Goal: Task Accomplishment & Management: Manage account settings

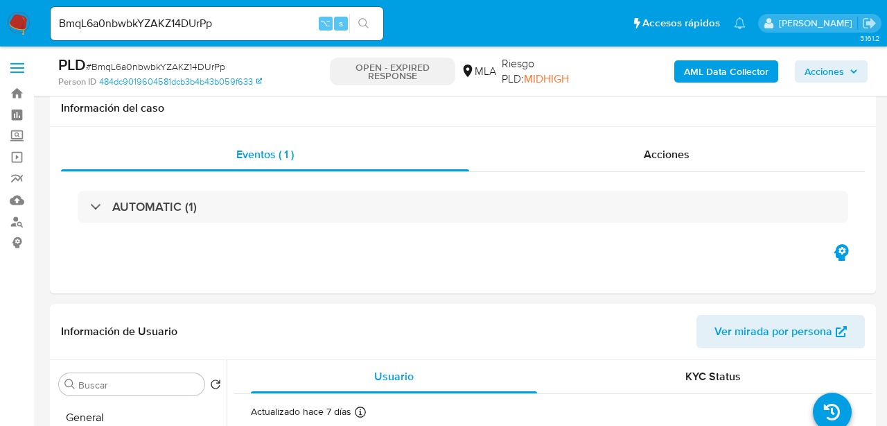
select select "10"
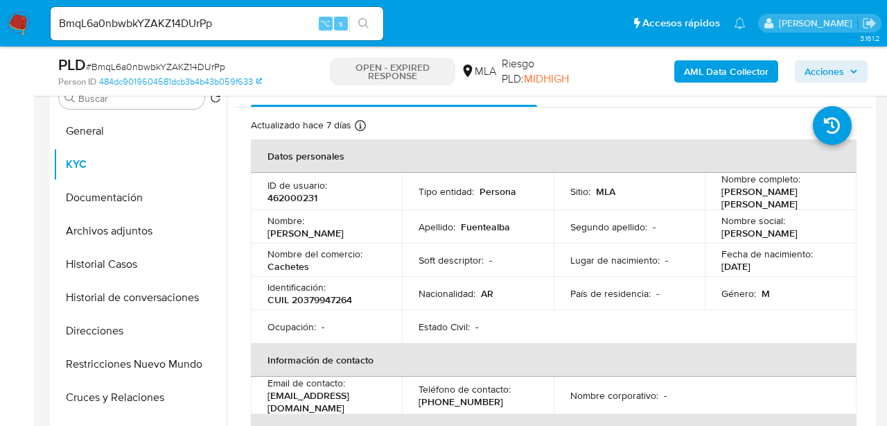
scroll to position [773, 0]
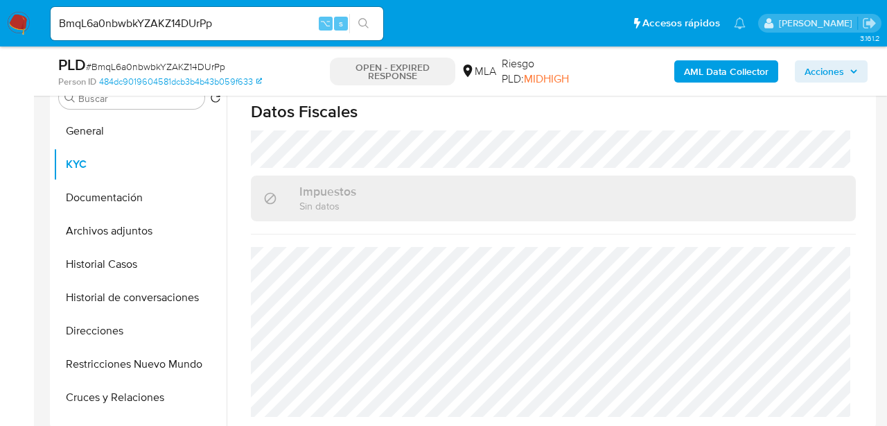
click at [187, 24] on input "BmqL6a0nbwbkYZAKZ14DUrPp" at bounding box center [217, 24] width 333 height 18
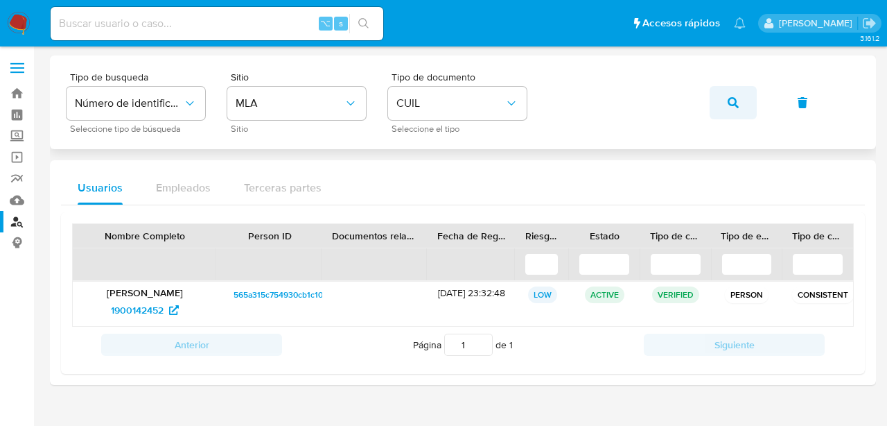
click at [727, 107] on button "button" at bounding box center [733, 102] width 47 height 33
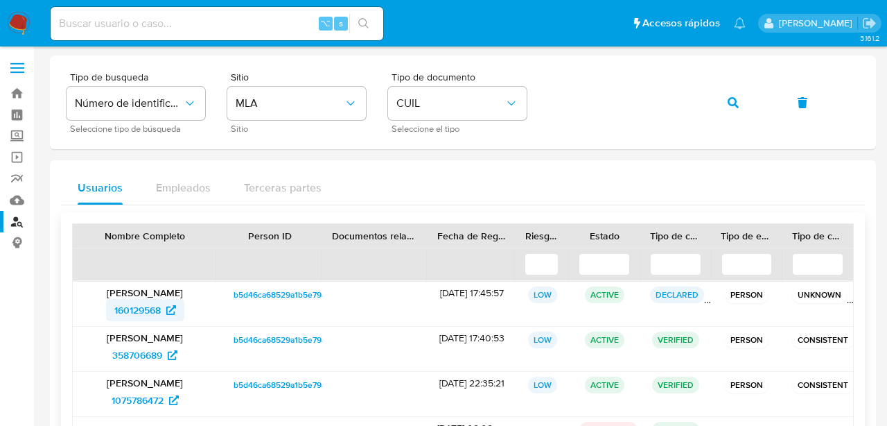
click at [128, 311] on span "160129568" at bounding box center [137, 310] width 46 height 22
click at [739, 103] on button "button" at bounding box center [733, 102] width 47 height 33
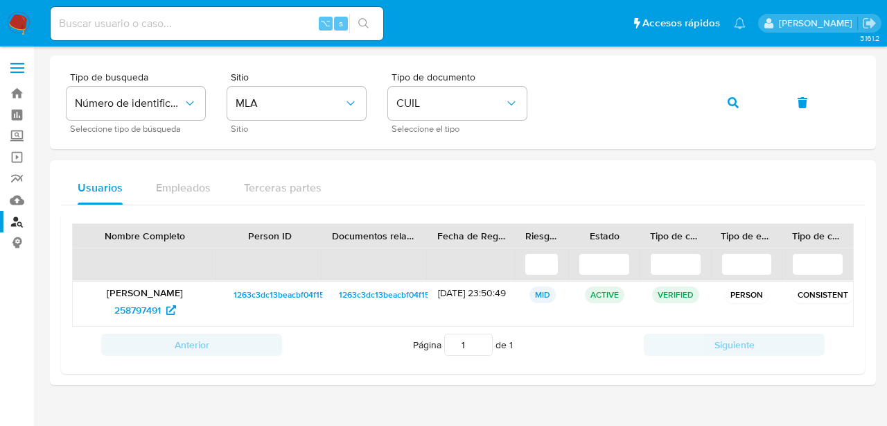
click at [135, 306] on span "258797491" at bounding box center [137, 310] width 46 height 22
click at [713, 106] on button "button" at bounding box center [733, 102] width 47 height 33
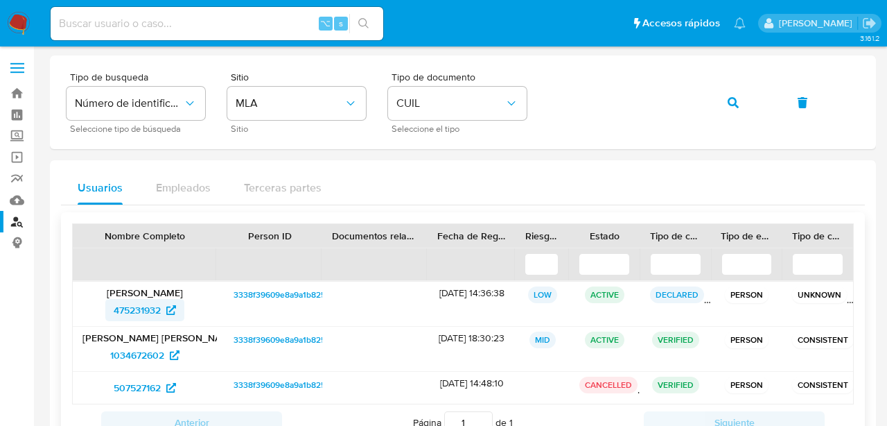
click at [152, 312] on span "475231932" at bounding box center [137, 310] width 47 height 22
click at [751, 93] on button "button" at bounding box center [733, 102] width 47 height 33
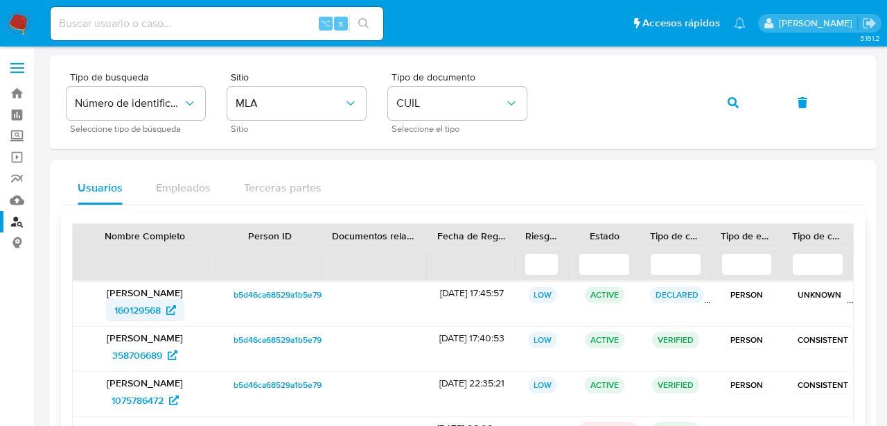
click at [155, 315] on span "160129568" at bounding box center [137, 310] width 46 height 22
click at [732, 107] on icon "button" at bounding box center [733, 102] width 11 height 11
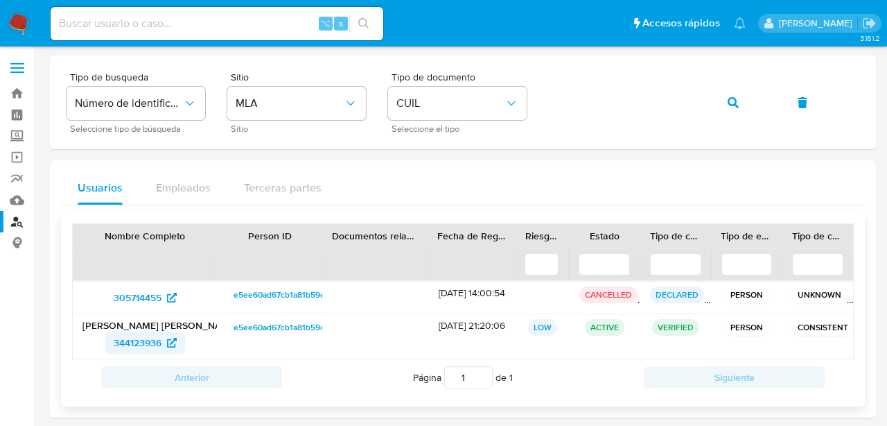
click at [142, 343] on span "344123936" at bounding box center [138, 342] width 48 height 22
click at [737, 101] on icon "button" at bounding box center [733, 102] width 11 height 11
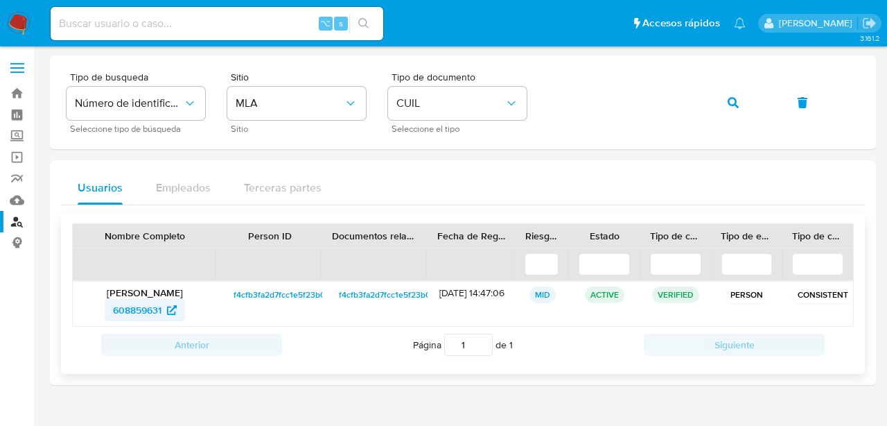
click at [119, 308] on span "608859631" at bounding box center [137, 310] width 49 height 22
click at [728, 100] on icon "button" at bounding box center [733, 102] width 11 height 11
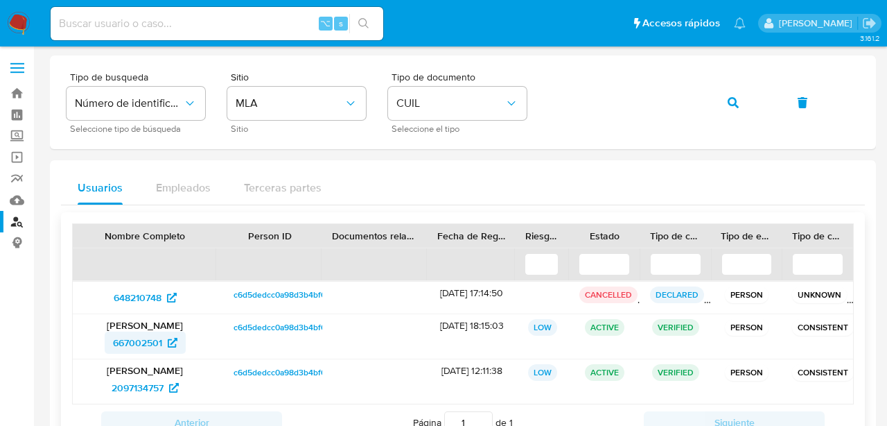
click at [128, 339] on span "667002501" at bounding box center [137, 342] width 49 height 22
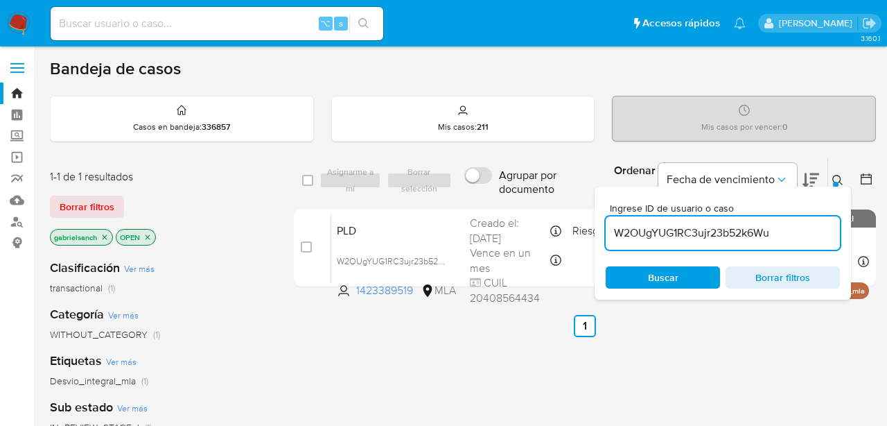
scroll to position [69, 0]
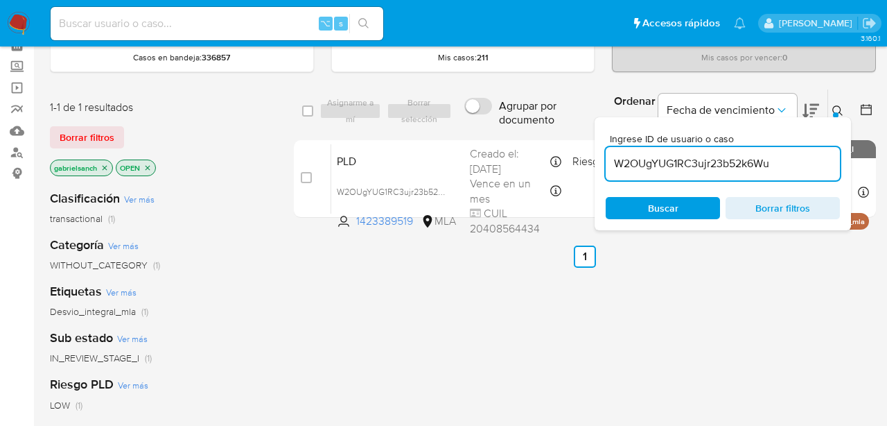
click at [649, 168] on input "W2OUgYUG1RC3ujr23b52k6Wu" at bounding box center [723, 164] width 234 height 18
paste input "BmqL6a0nbwbkYZAKZ14DUrPp"
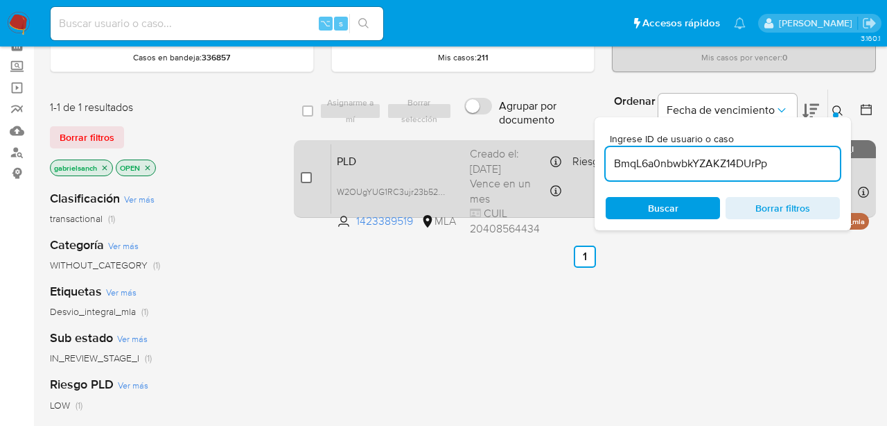
type input "BmqL6a0nbwbkYZAKZ14DUrPp"
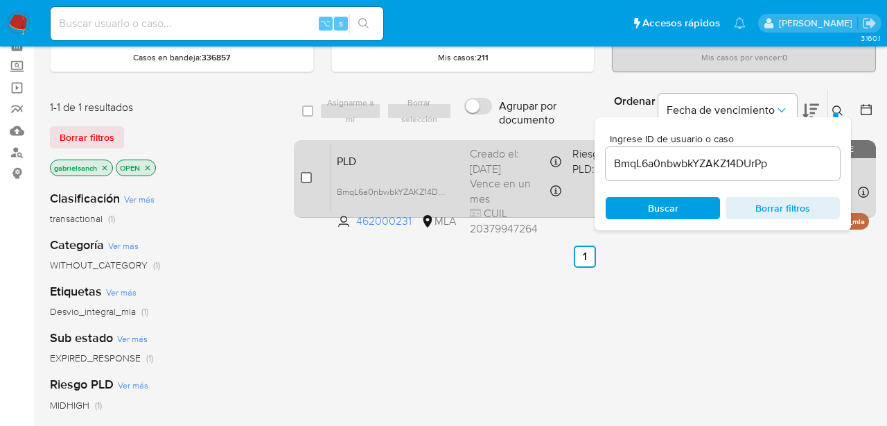
click at [306, 175] on input "checkbox" at bounding box center [306, 177] width 11 height 11
checkbox input "true"
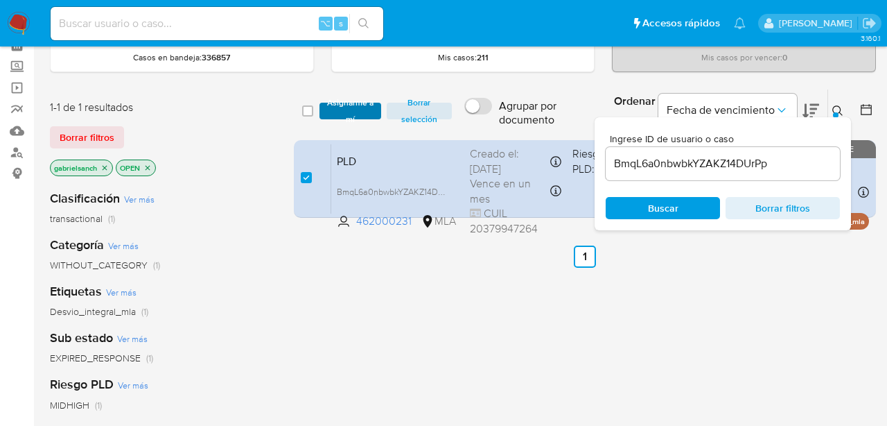
click at [327, 114] on span "Asignarme a mí" at bounding box center [350, 111] width 48 height 14
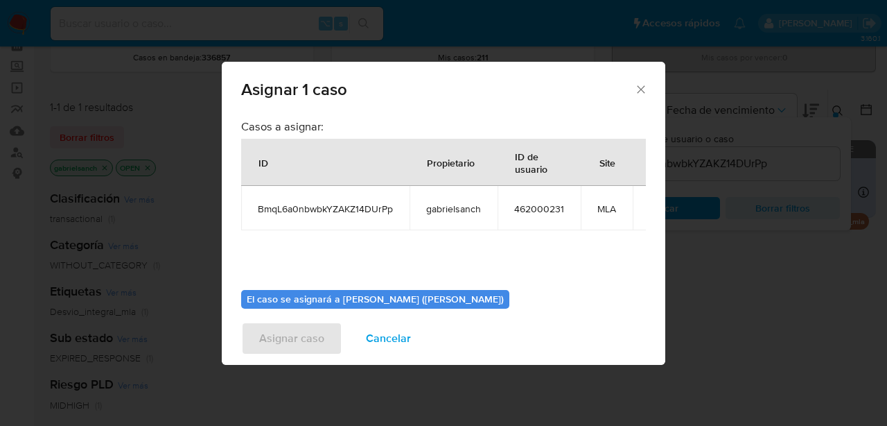
scroll to position [71, 0]
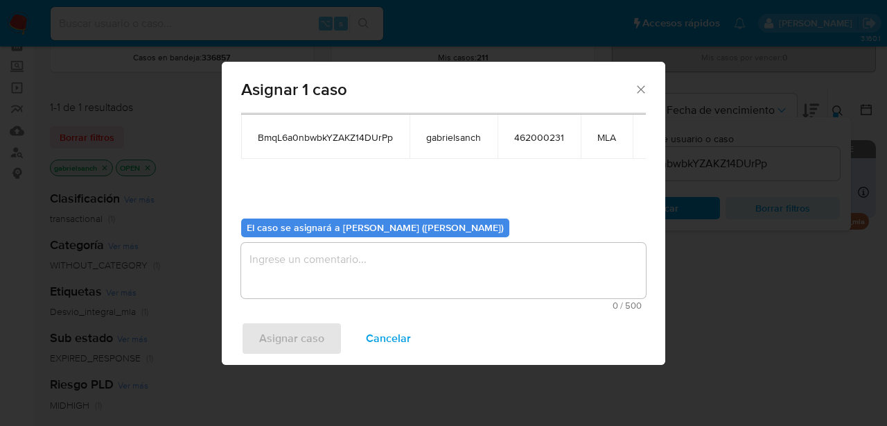
click at [364, 245] on textarea "assign-modal" at bounding box center [443, 270] width 405 height 55
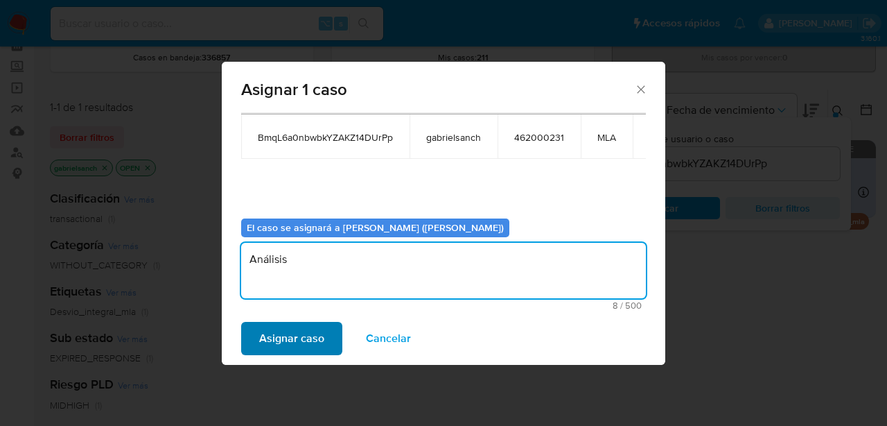
type textarea "Análisis"
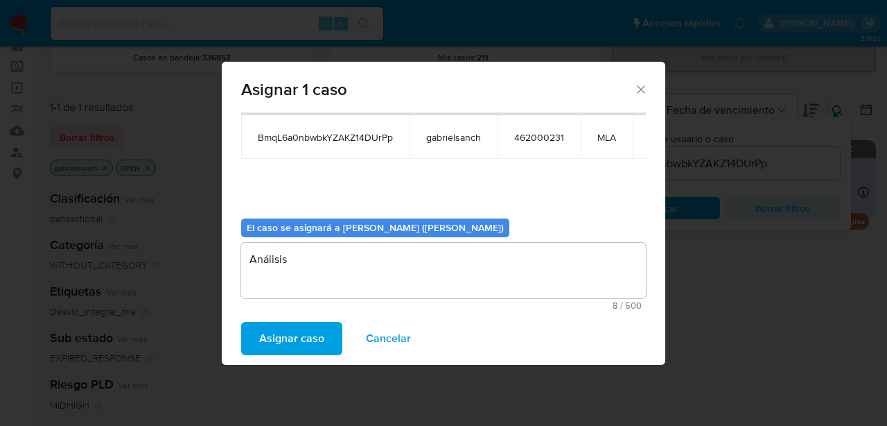
click at [288, 338] on span "Asignar caso" at bounding box center [291, 338] width 65 height 30
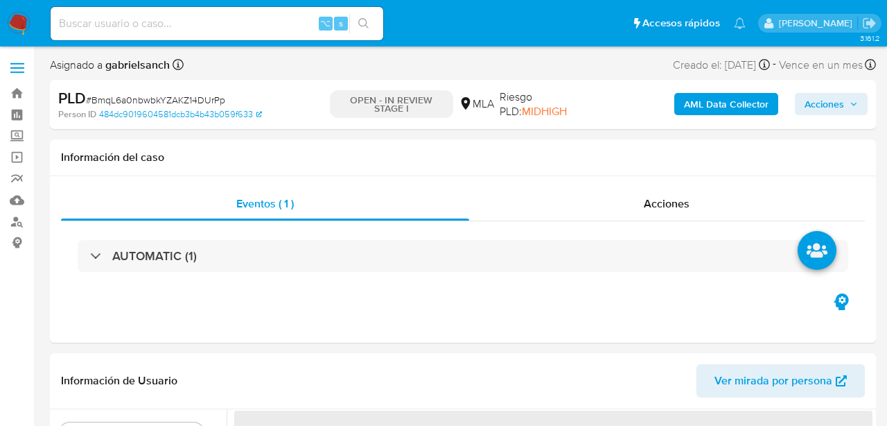
click at [724, 95] on b "AML Data Collector" at bounding box center [726, 104] width 85 height 22
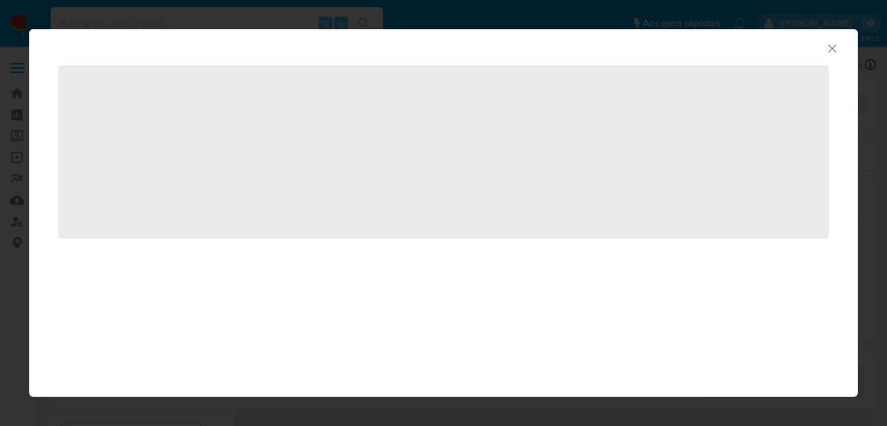
select select "10"
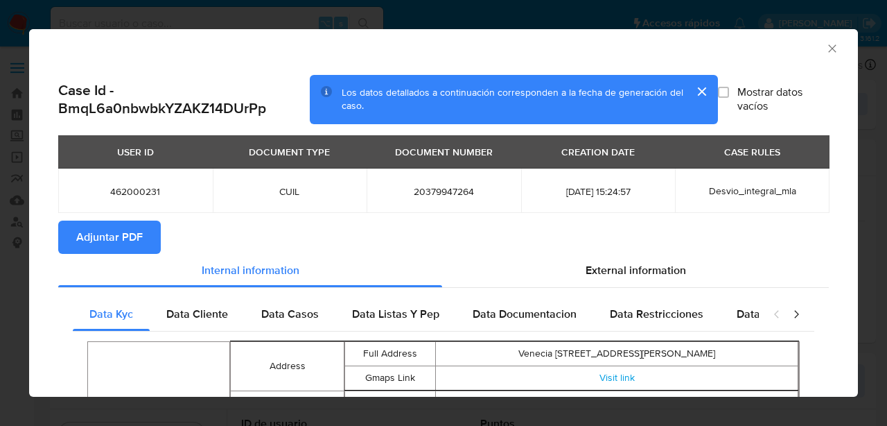
click at [109, 241] on span "Adjuntar PDF" at bounding box center [109, 237] width 67 height 30
click at [838, 45] on icon "Cerrar ventana" at bounding box center [832, 49] width 14 height 14
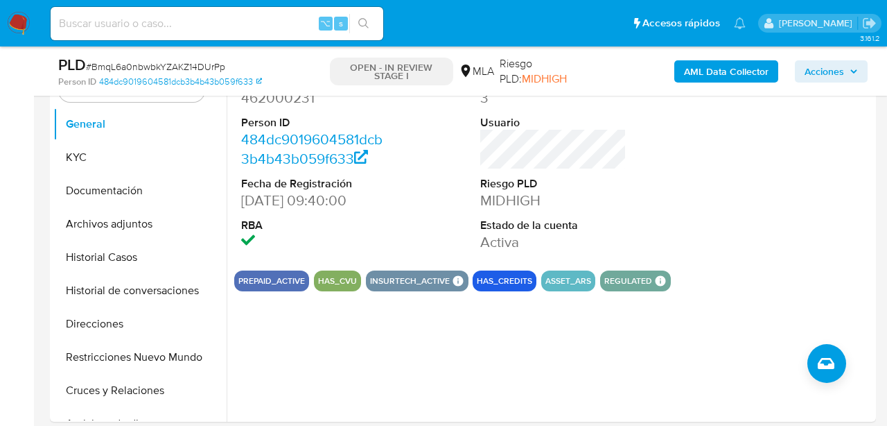
scroll to position [308, 0]
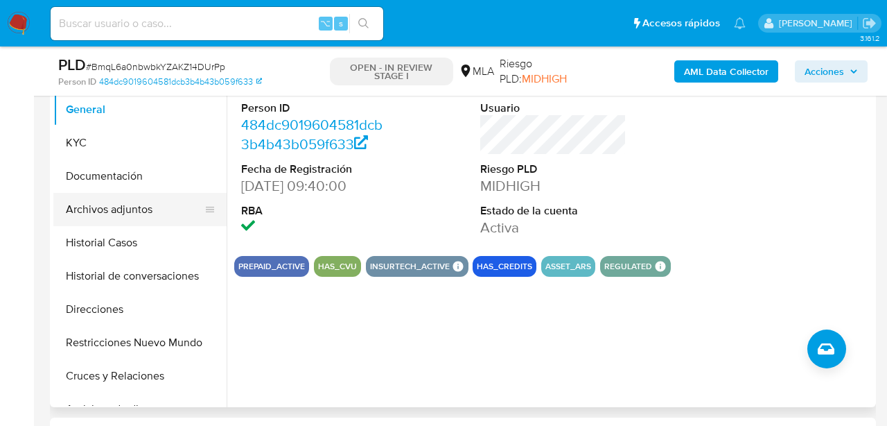
click at [100, 211] on button "Archivos adjuntos" at bounding box center [134, 209] width 162 height 33
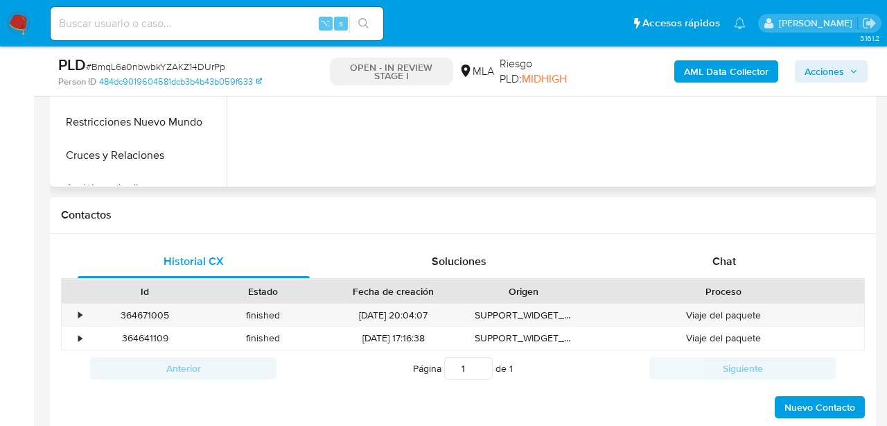
scroll to position [568, 0]
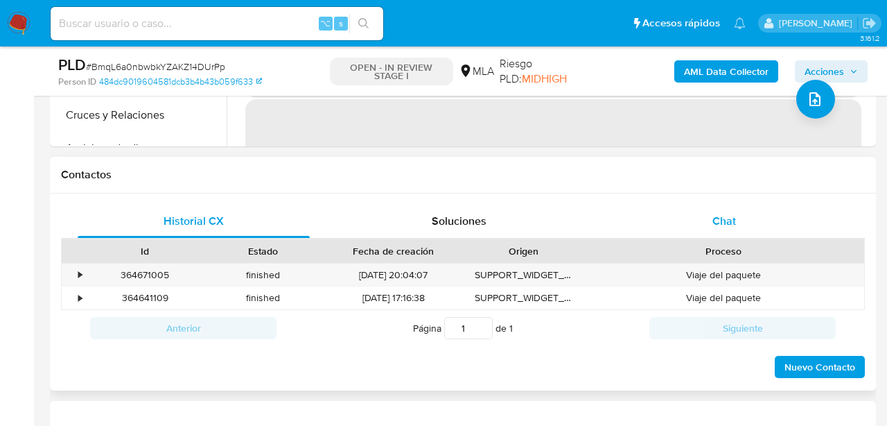
click at [746, 222] on div "Chat" at bounding box center [725, 220] width 232 height 33
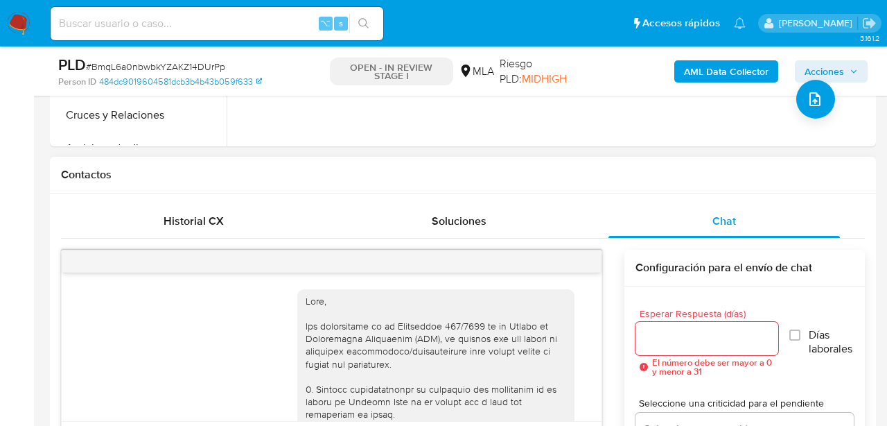
scroll to position [942, 0]
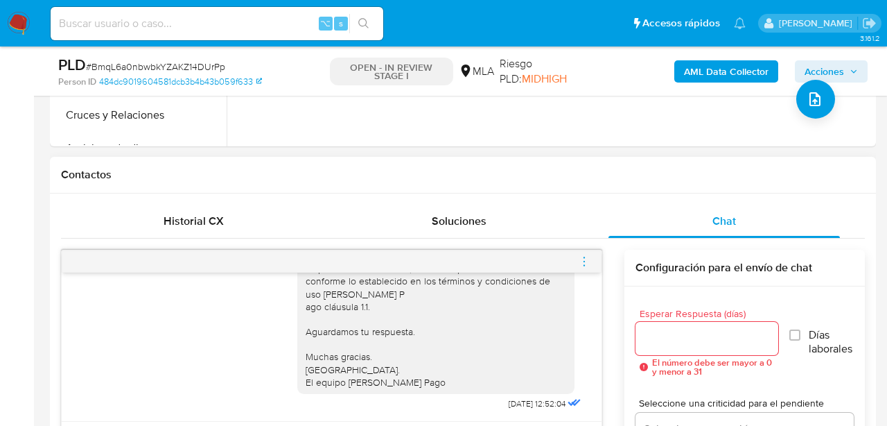
click at [577, 263] on div at bounding box center [332, 261] width 540 height 22
click at [585, 261] on icon "menu-action" at bounding box center [584, 261] width 12 height 12
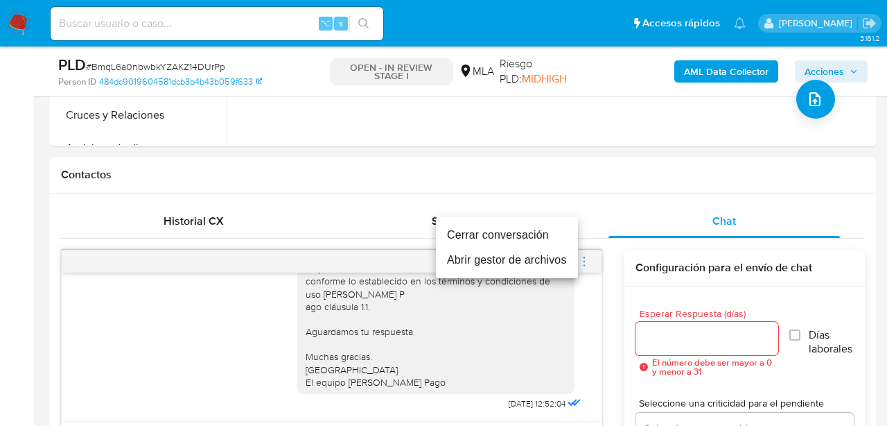
click at [502, 232] on li "Cerrar conversación" at bounding box center [507, 234] width 142 height 25
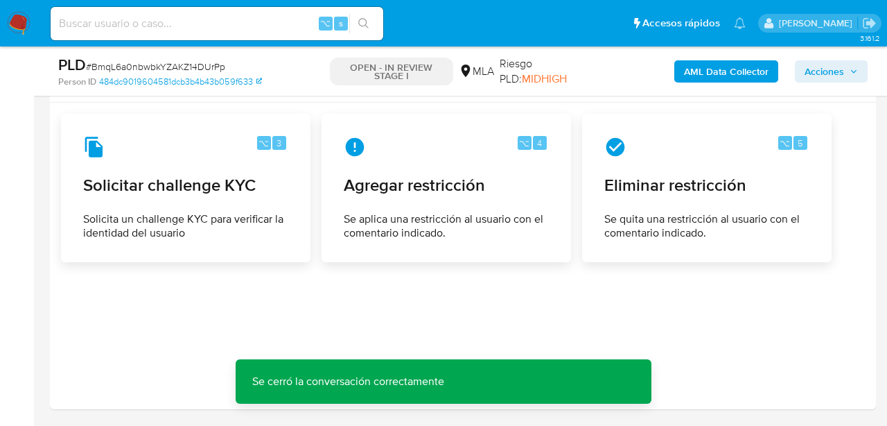
scroll to position [2115, 0]
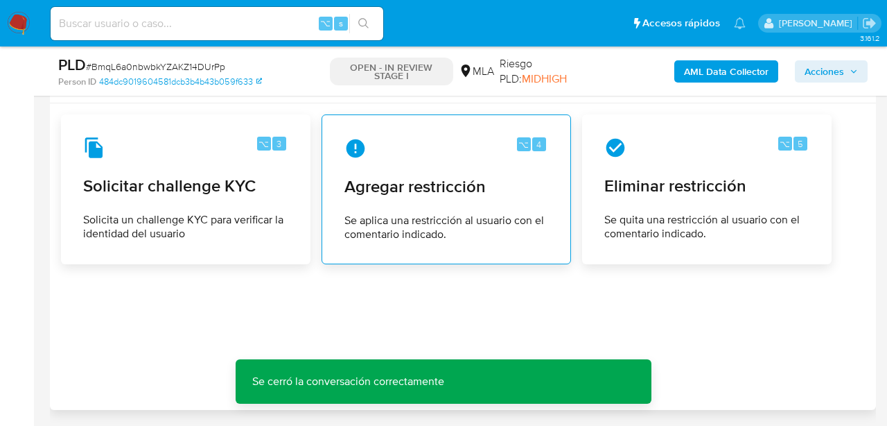
click at [439, 164] on div "⌥ 4 Agregar restricción Se aplica una restricción al usuario con el comentario …" at bounding box center [446, 189] width 226 height 126
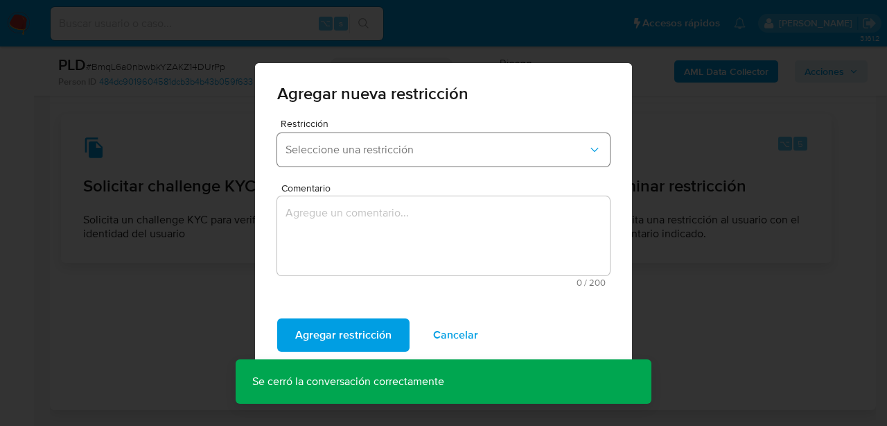
click at [435, 157] on button "Seleccione una restricción" at bounding box center [443, 149] width 333 height 33
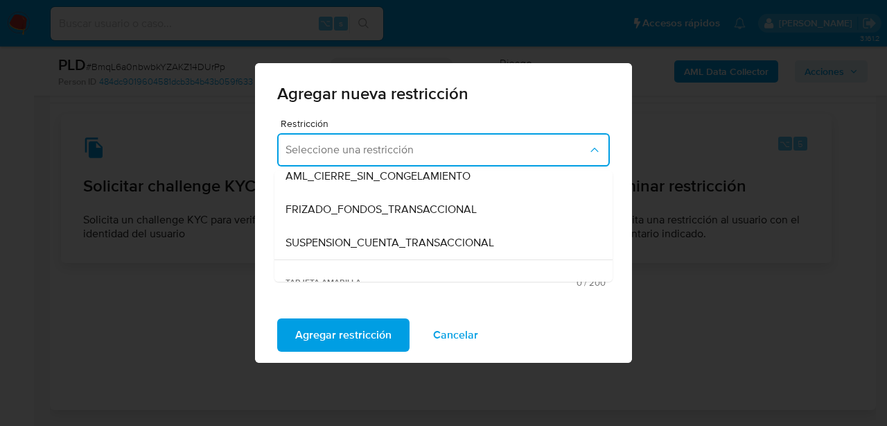
scroll to position [146, 0]
click at [422, 245] on span "SUSPENSION_CUENTA_TRANSACCIONAL" at bounding box center [390, 241] width 209 height 14
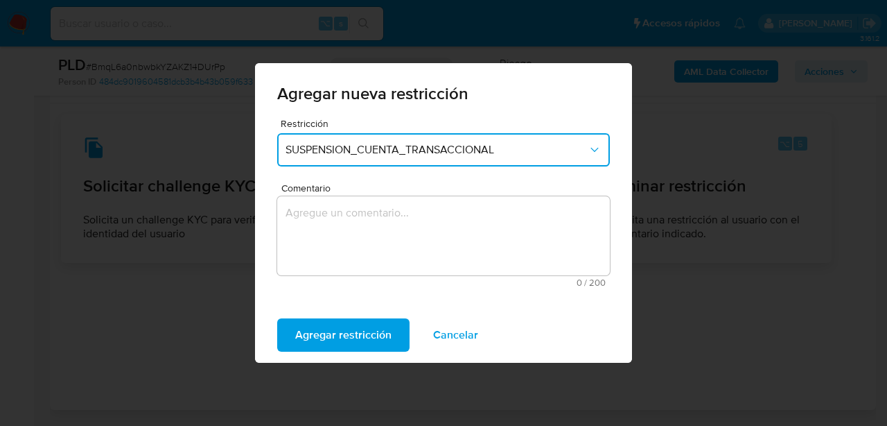
click at [418, 222] on textarea "Comentario" at bounding box center [443, 235] width 333 height 79
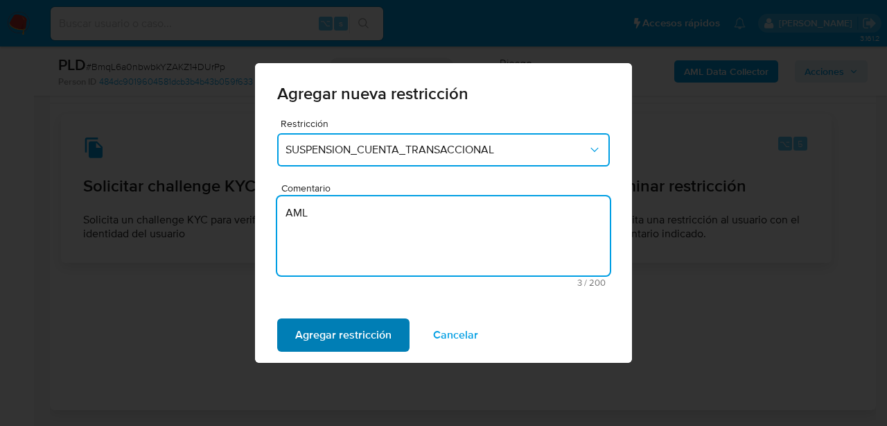
type textarea "AML"
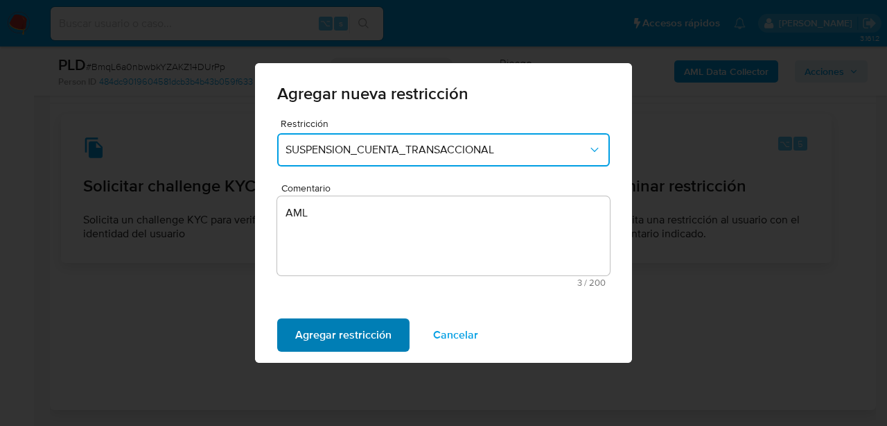
click at [342, 320] on span "Agregar restricción" at bounding box center [343, 335] width 96 height 30
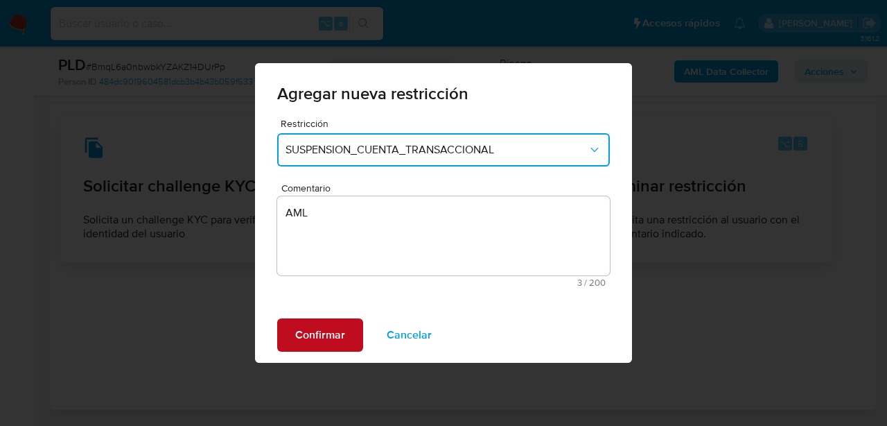
click at [342, 320] on span "Confirmar" at bounding box center [320, 335] width 50 height 30
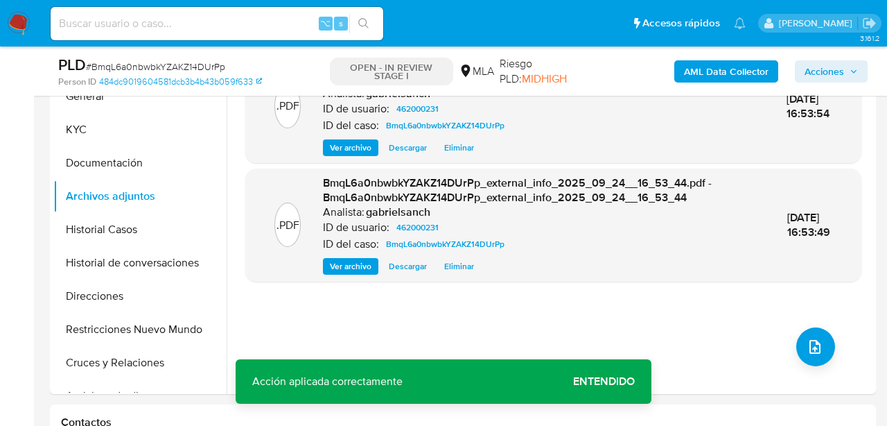
scroll to position [298, 0]
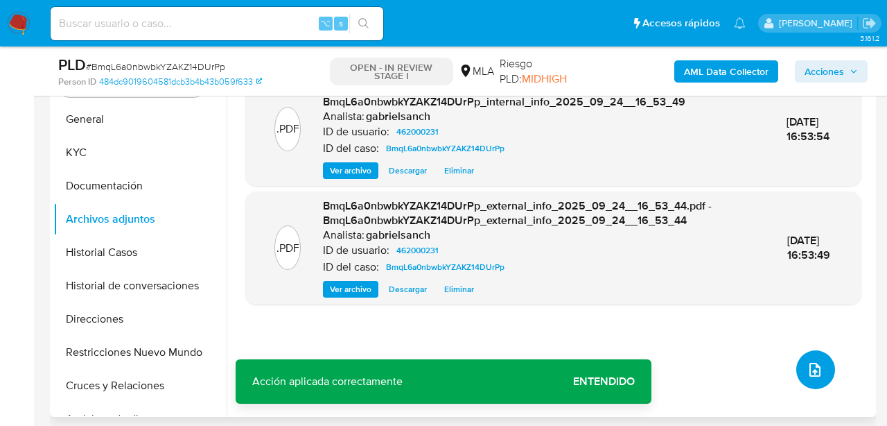
click at [802, 379] on button "upload-file" at bounding box center [815, 369] width 39 height 39
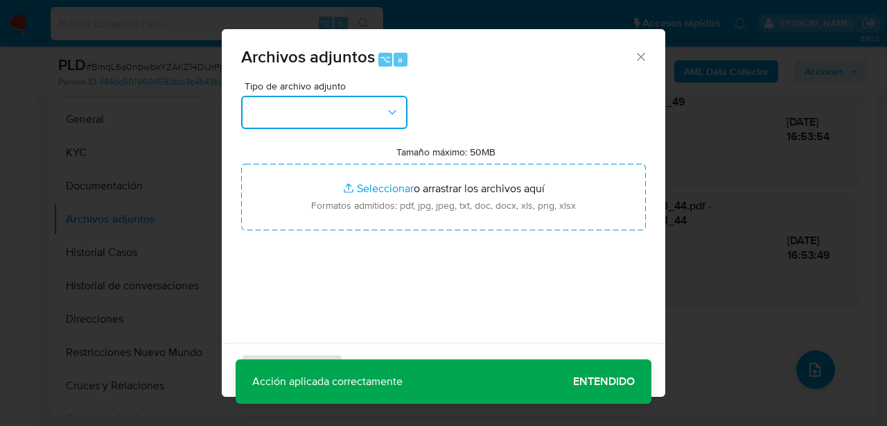
click at [365, 112] on button "button" at bounding box center [324, 112] width 166 height 33
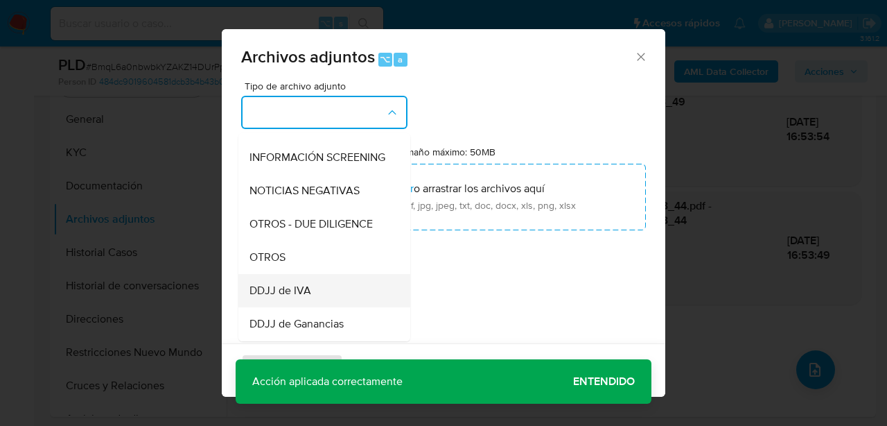
scroll to position [179, 0]
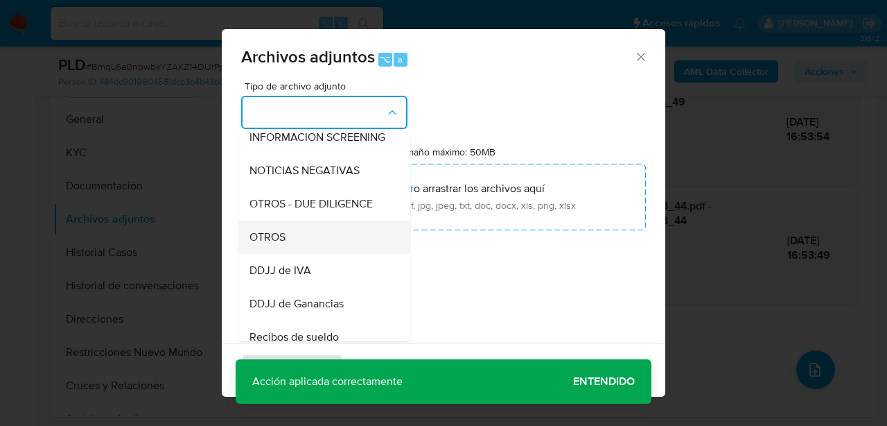
click at [288, 228] on div "OTROS" at bounding box center [320, 236] width 141 height 33
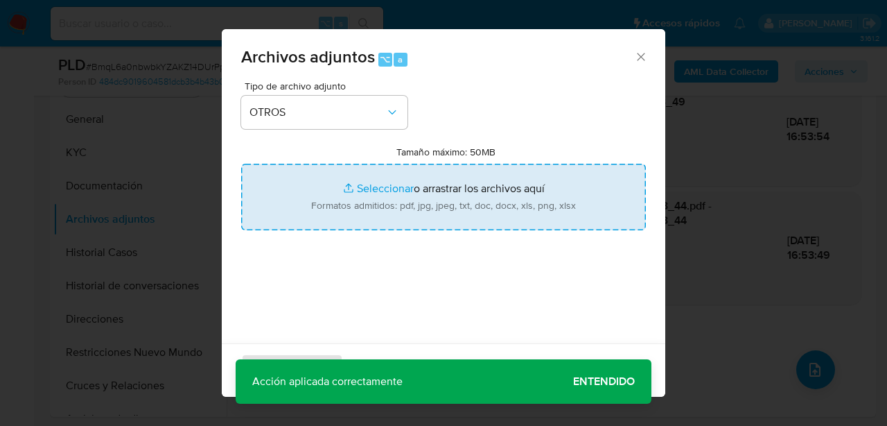
click at [408, 200] on input "Tamaño máximo: 50MB Seleccionar archivos" at bounding box center [443, 197] width 405 height 67
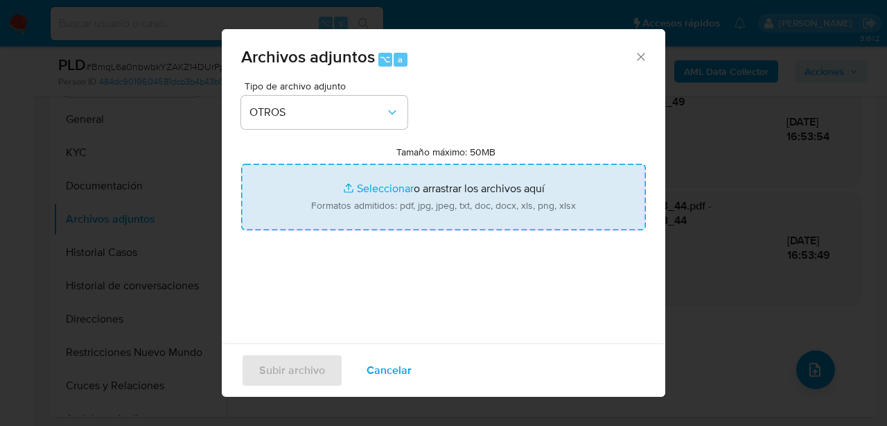
type input "C:\fakepath\Caselog BmqL6a0nbwbkYZAKZ14DUrPp_2025_08_19_00_55_13.docx"
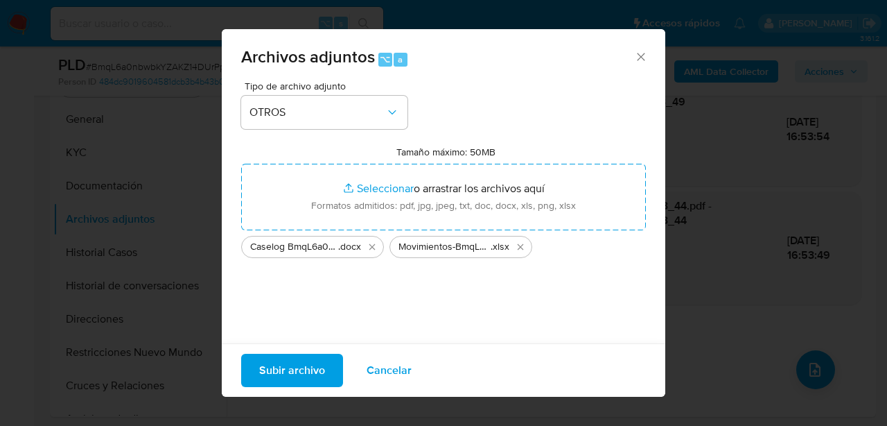
click at [275, 372] on span "Subir archivo" at bounding box center [292, 370] width 66 height 30
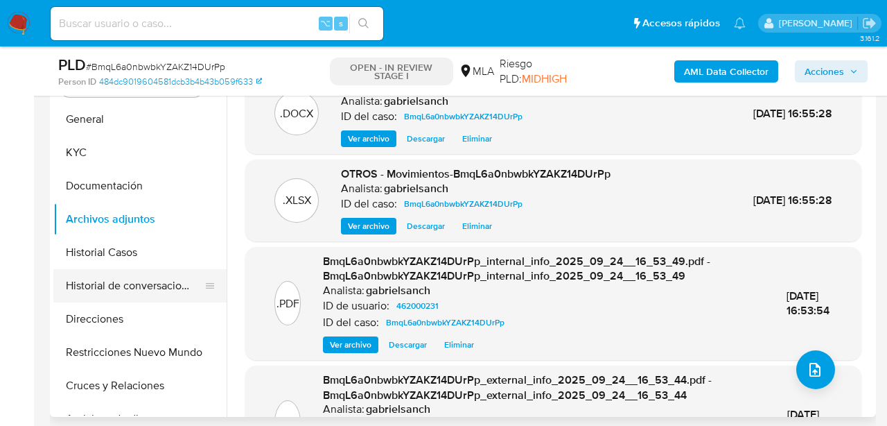
click at [116, 290] on button "Historial de conversaciones" at bounding box center [134, 285] width 162 height 33
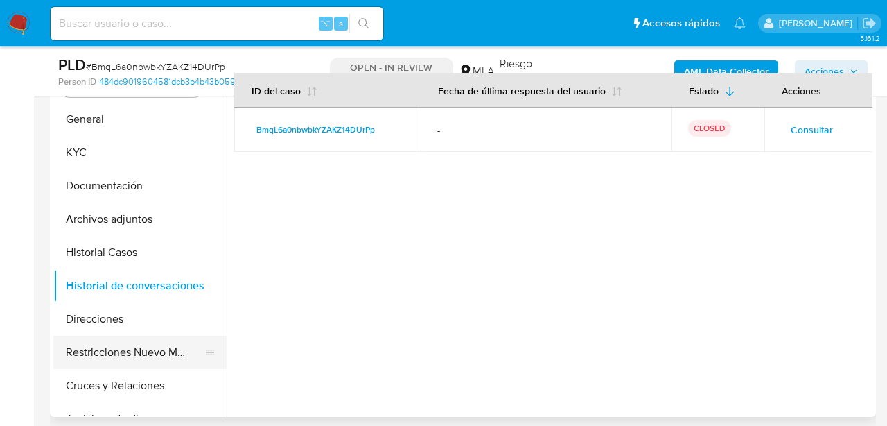
click at [119, 349] on button "Restricciones Nuevo Mundo" at bounding box center [134, 351] width 162 height 33
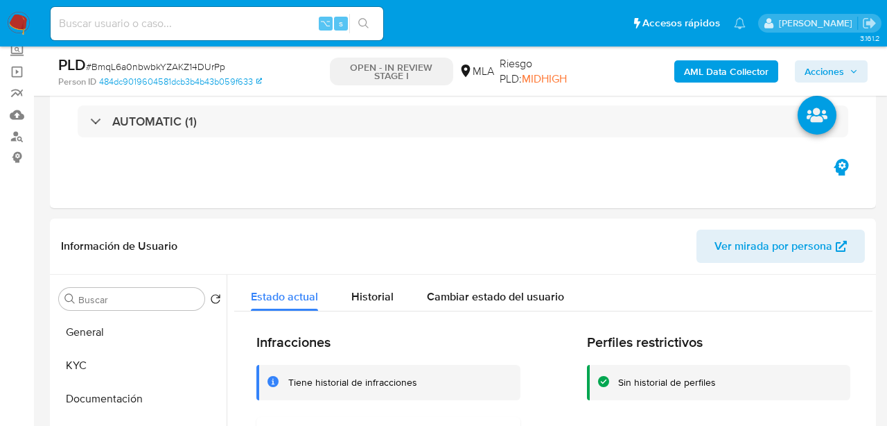
scroll to position [0, 0]
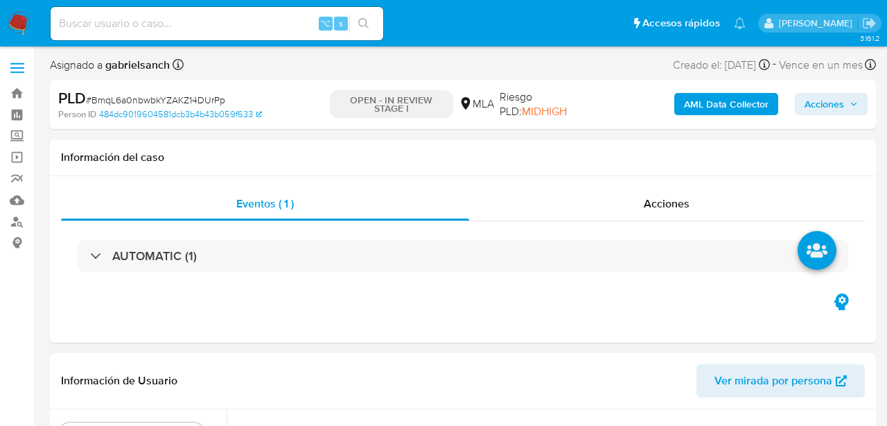
click at [829, 95] on span "Acciones" at bounding box center [825, 104] width 40 height 22
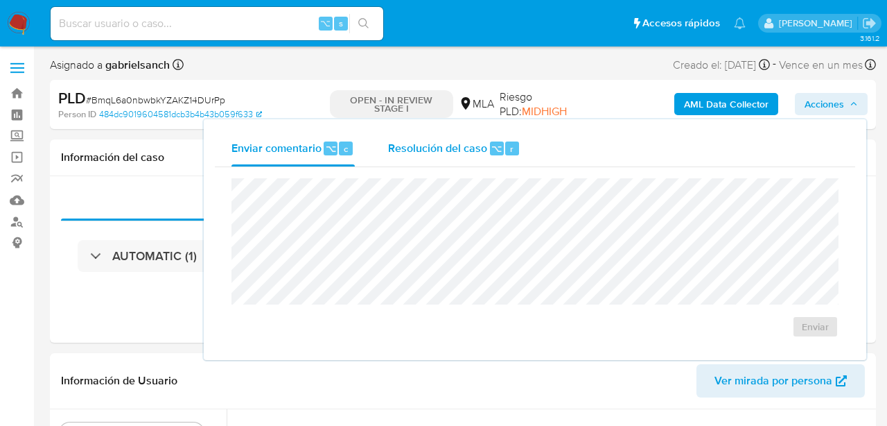
click at [468, 142] on span "Resolución del caso" at bounding box center [437, 148] width 99 height 16
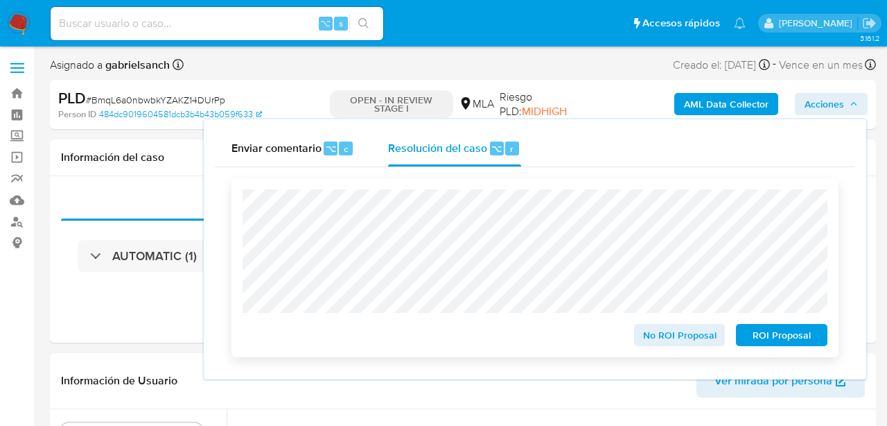
click at [772, 343] on span "ROI Proposal" at bounding box center [782, 334] width 72 height 19
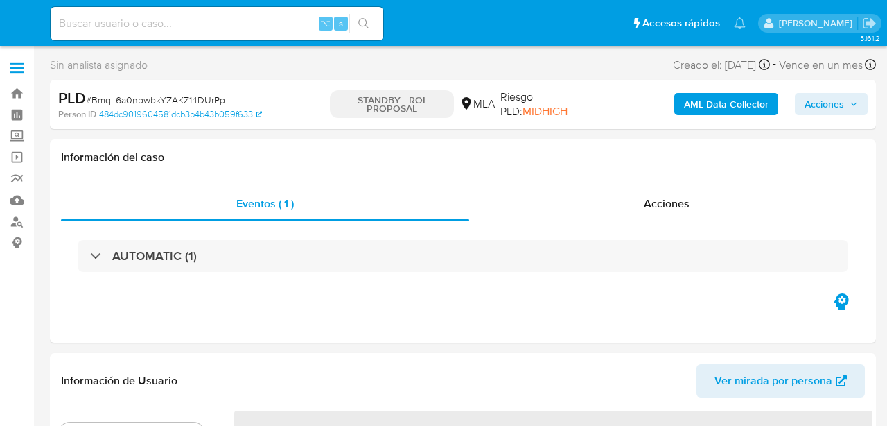
select select "10"
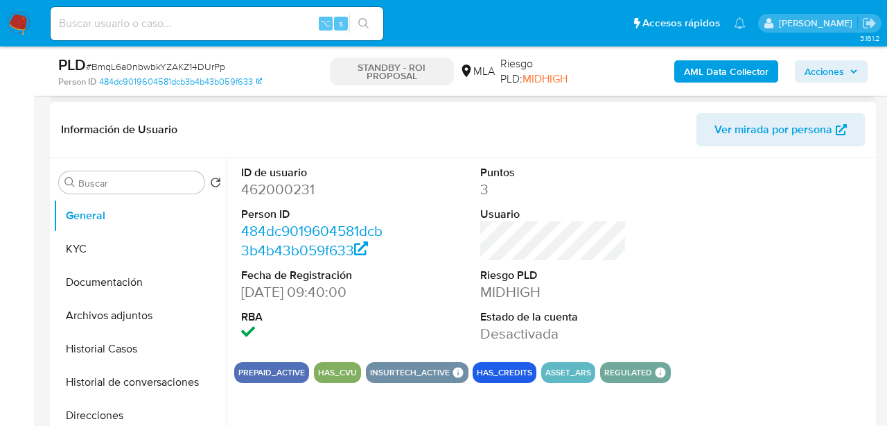
scroll to position [216, 0]
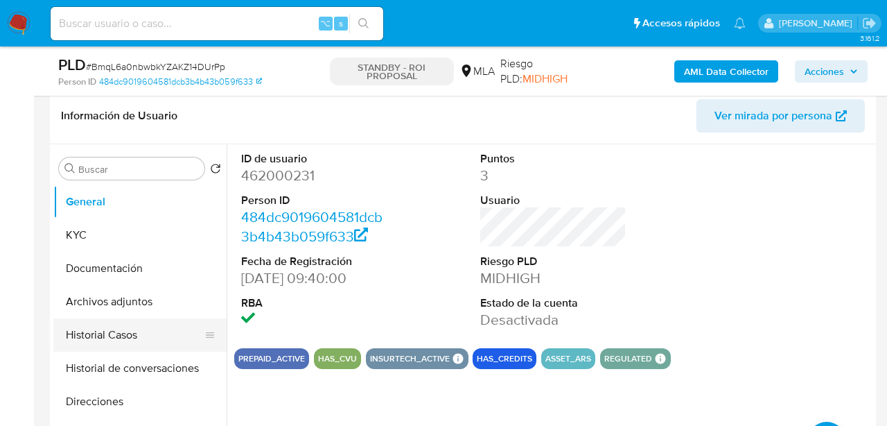
click at [116, 344] on button "Historial Casos" at bounding box center [134, 334] width 162 height 33
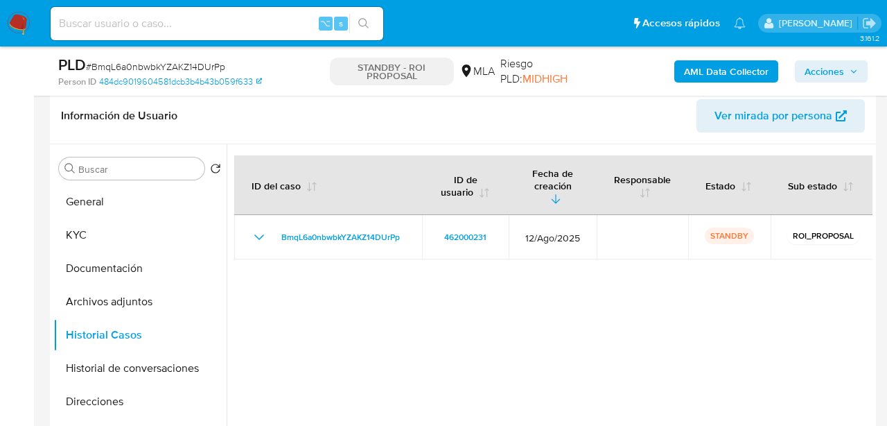
click at [158, 20] on input at bounding box center [217, 24] width 333 height 18
paste input "TbpRmYrJfgVojre3bTIktM4U"
type input "TbpRmYrJfgVojre3bTIktM4U"
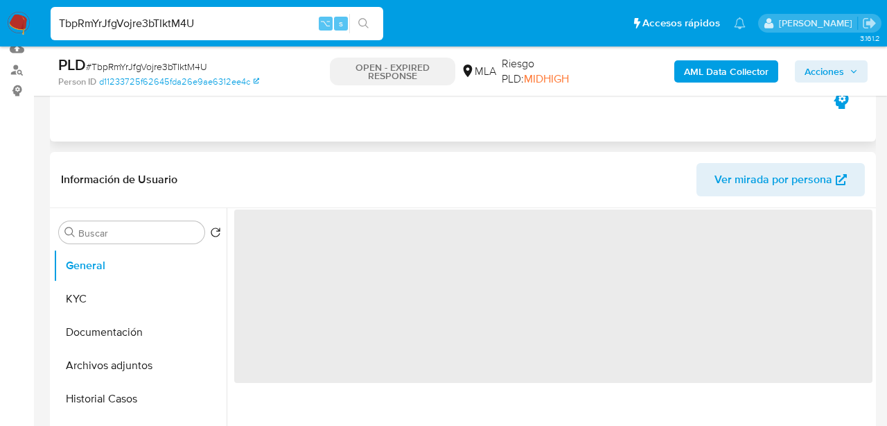
select select "10"
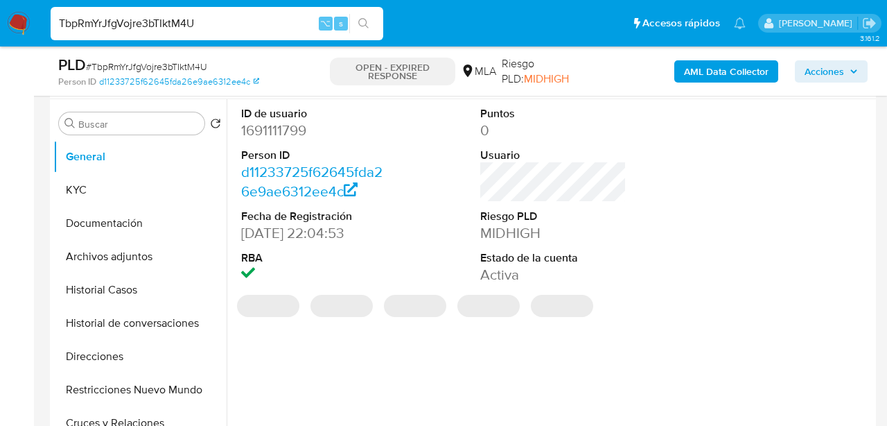
scroll to position [290, 0]
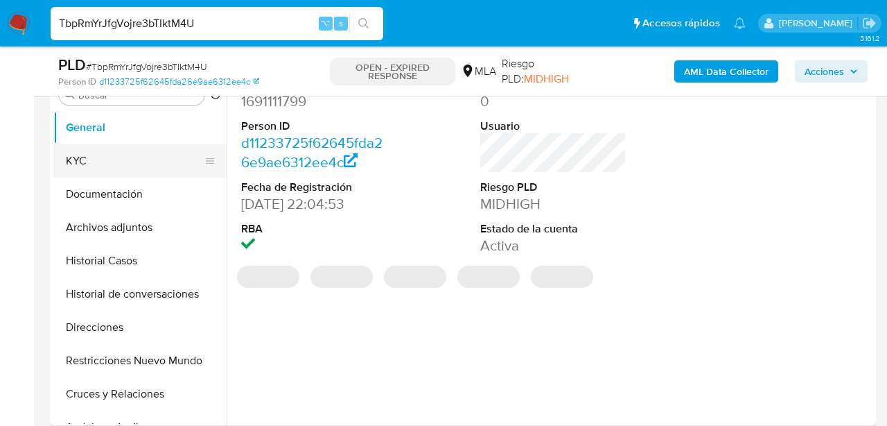
click at [80, 159] on button "KYC" at bounding box center [134, 160] width 162 height 33
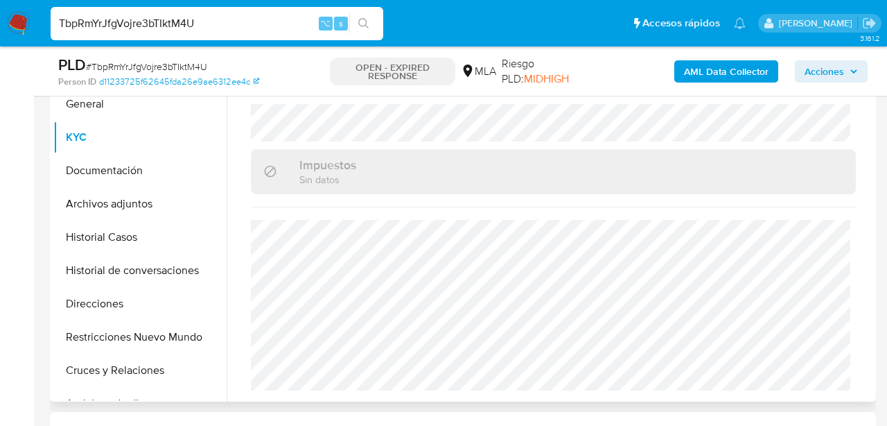
scroll to position [315, 0]
click at [180, 25] on input "TbpRmYrJfgVojre3bTIktM4U" at bounding box center [217, 24] width 333 height 18
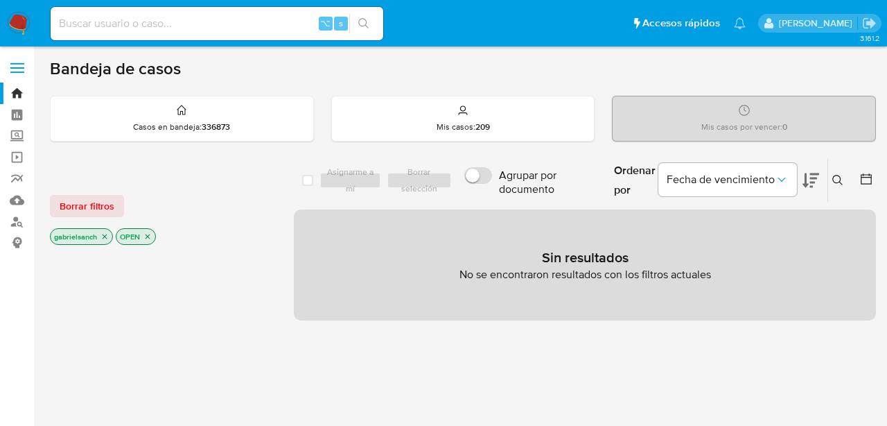
click at [26, 25] on img at bounding box center [19, 24] width 24 height 24
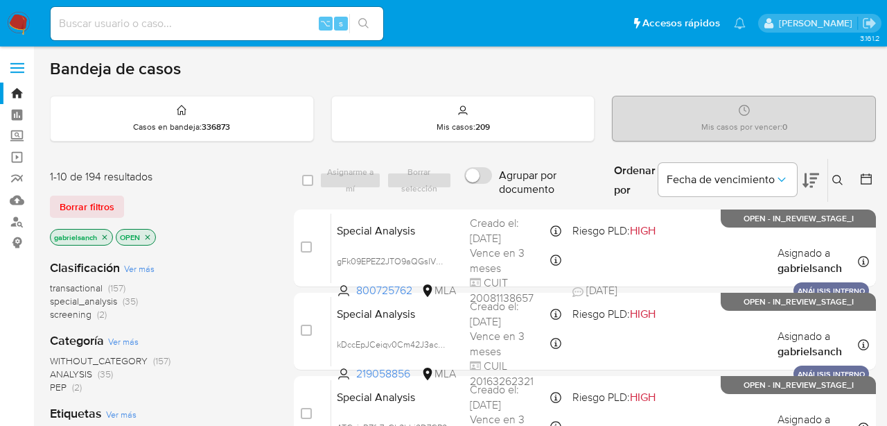
click at [832, 177] on button at bounding box center [839, 180] width 23 height 17
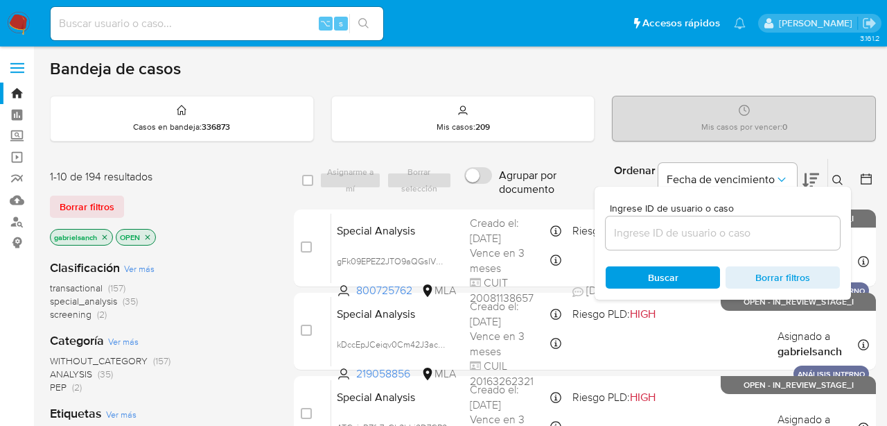
click at [763, 231] on input at bounding box center [723, 233] width 234 height 18
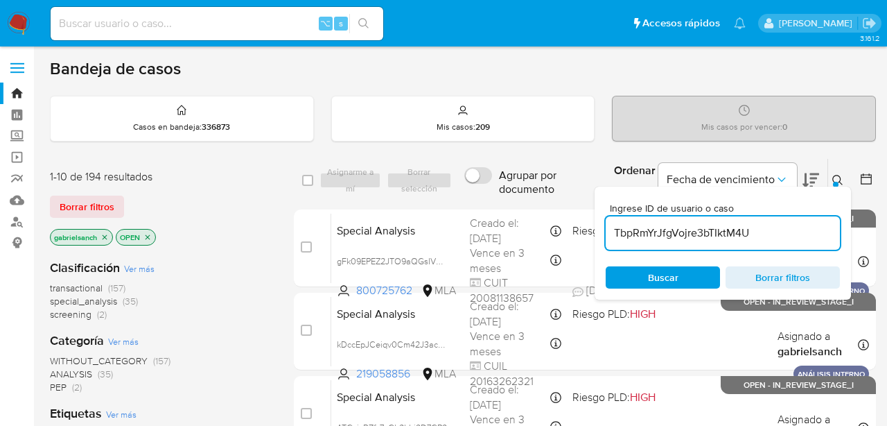
type input "TbpRmYrJfgVojre3bTIktM4U"
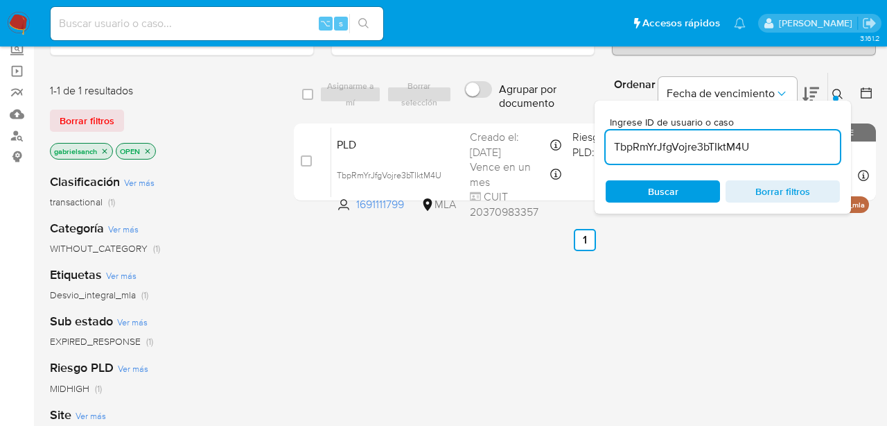
scroll to position [85, 0]
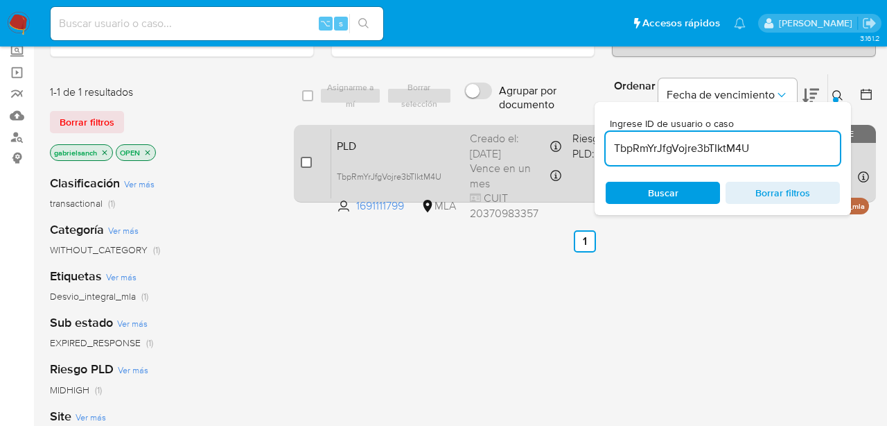
click at [304, 161] on input "checkbox" at bounding box center [306, 162] width 11 height 11
checkbox input "true"
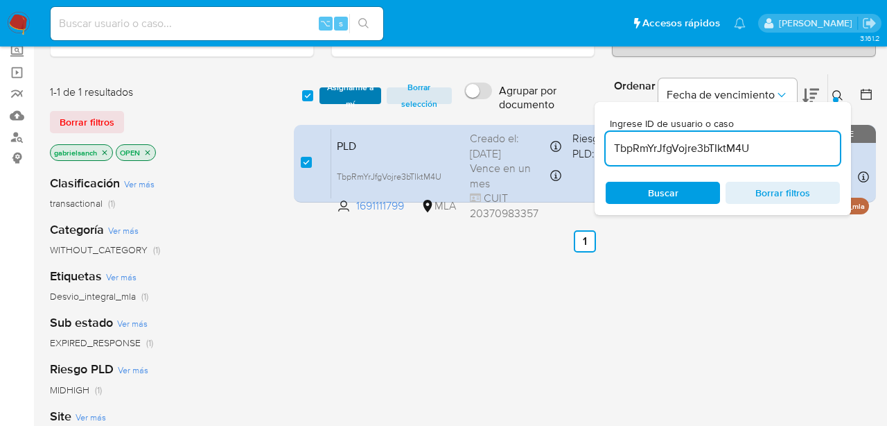
click at [342, 91] on span "Asignarme a mí" at bounding box center [350, 96] width 48 height 14
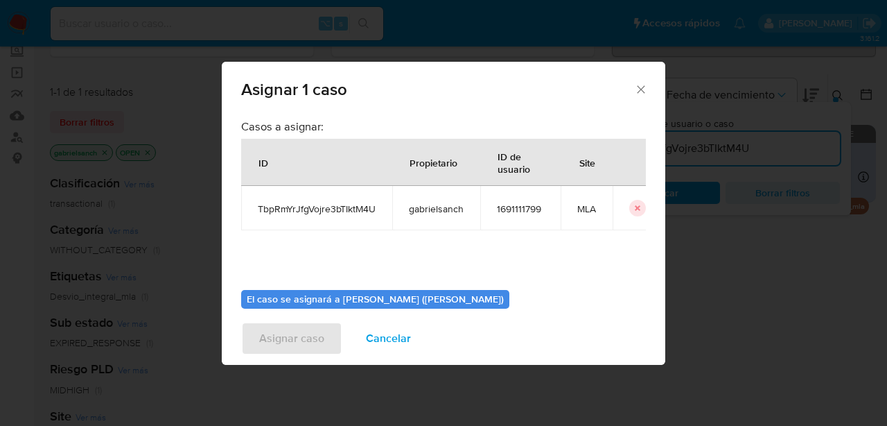
scroll to position [71, 0]
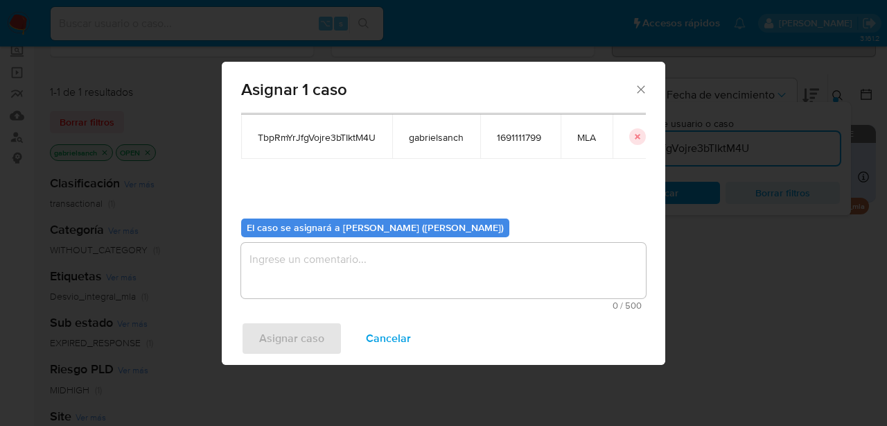
click at [360, 259] on textarea "assign-modal" at bounding box center [443, 270] width 405 height 55
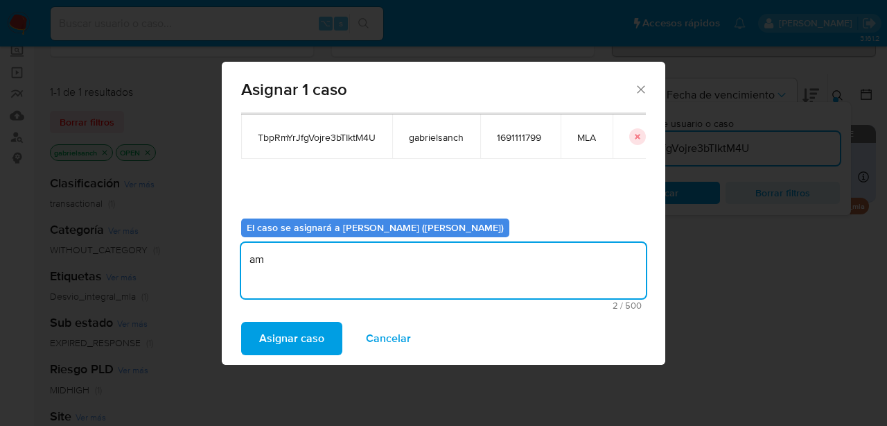
type textarea "a"
type textarea "Análisis"
click at [267, 346] on span "Asignar caso" at bounding box center [291, 338] width 65 height 30
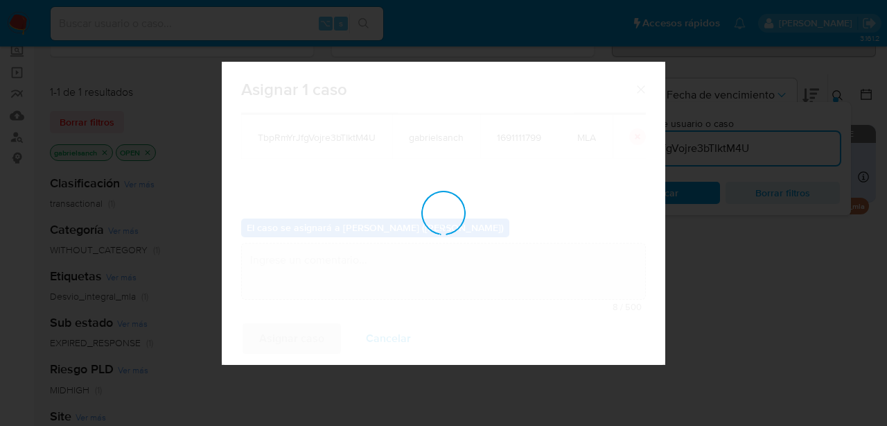
checkbox input "false"
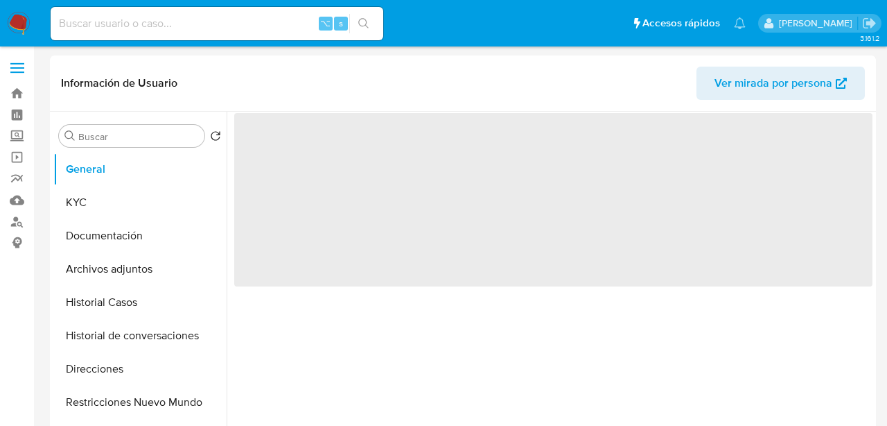
select select "10"
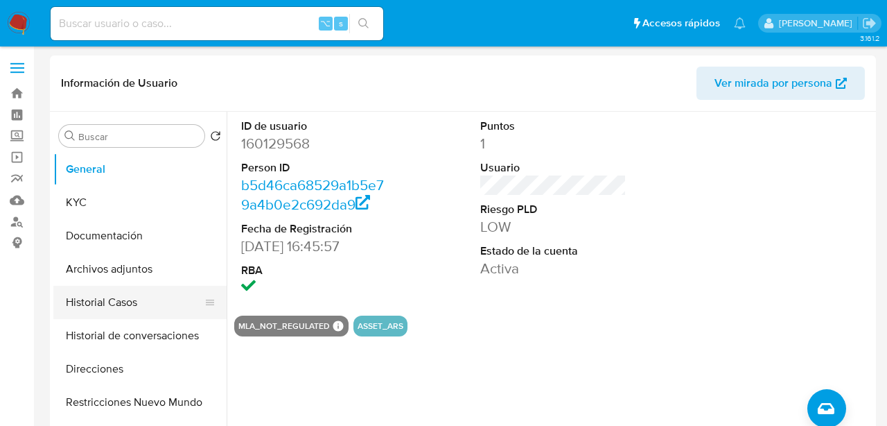
click at [102, 302] on button "Historial Casos" at bounding box center [134, 302] width 162 height 33
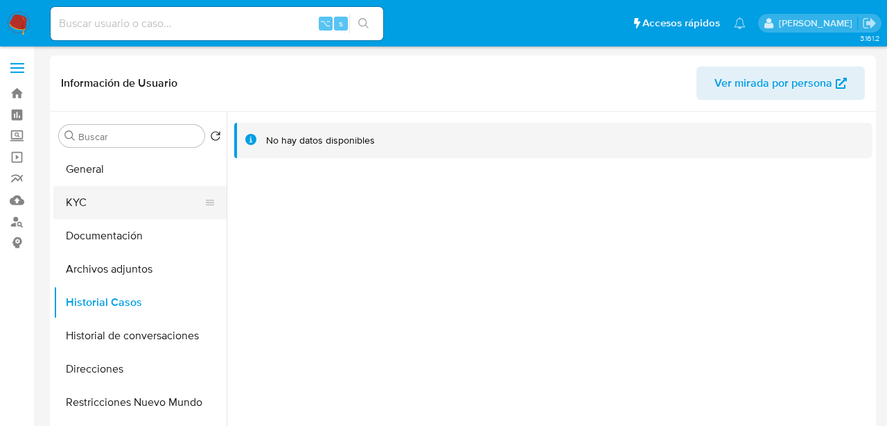
click at [112, 197] on button "KYC" at bounding box center [134, 202] width 162 height 33
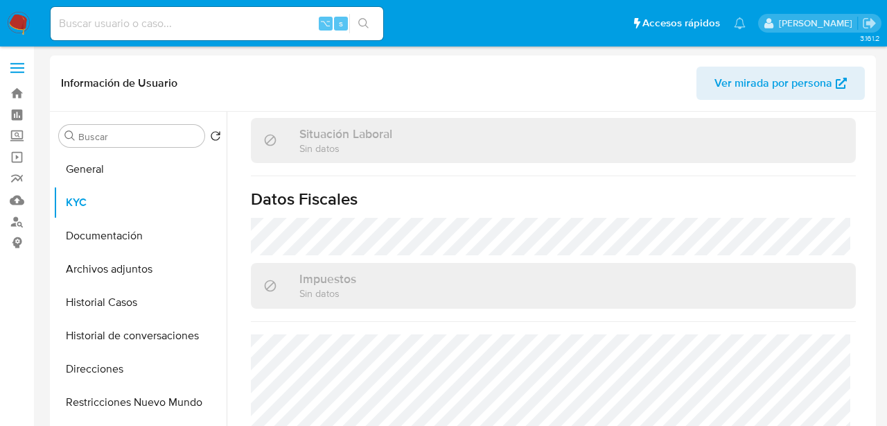
scroll to position [783, 0]
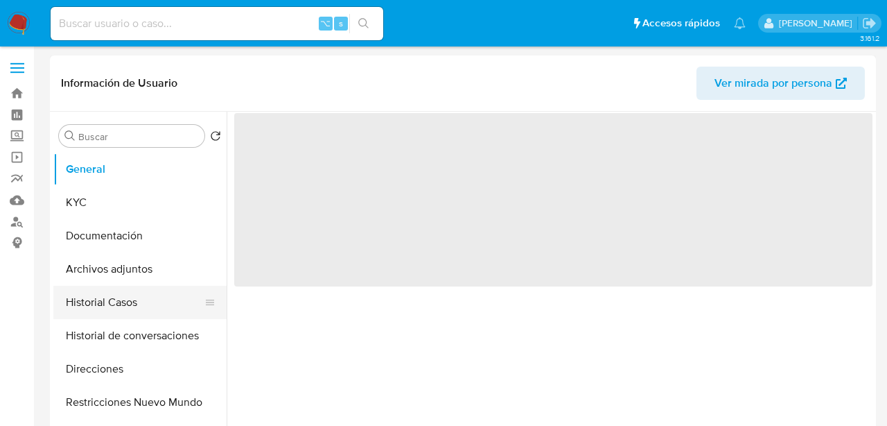
click at [95, 301] on button "Historial Casos" at bounding box center [134, 302] width 162 height 33
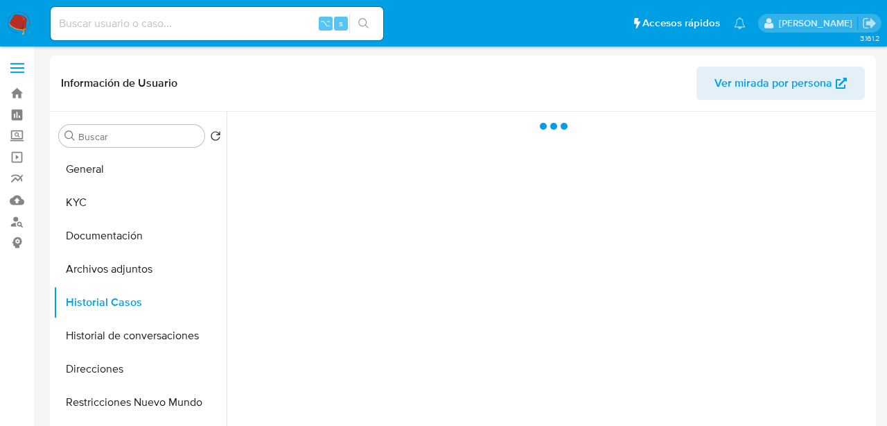
select select "10"
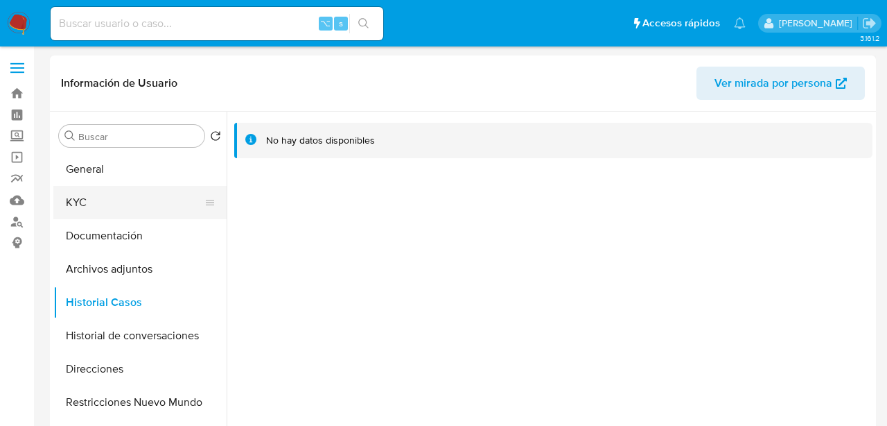
click at [111, 204] on button "KYC" at bounding box center [134, 202] width 162 height 33
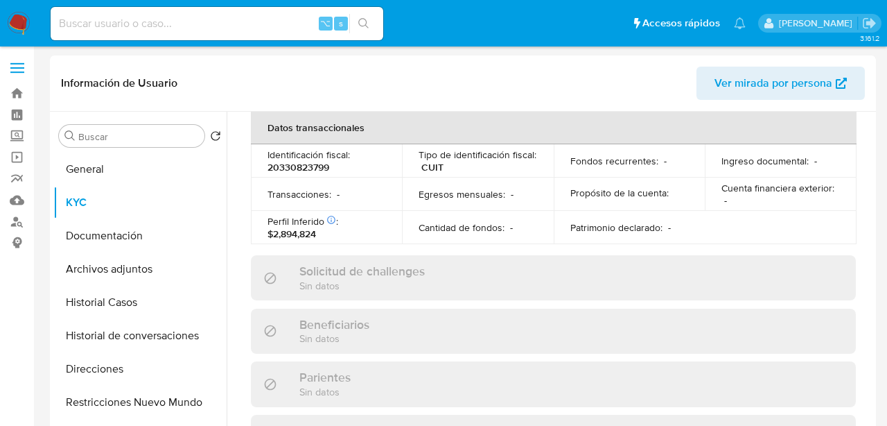
scroll to position [773, 0]
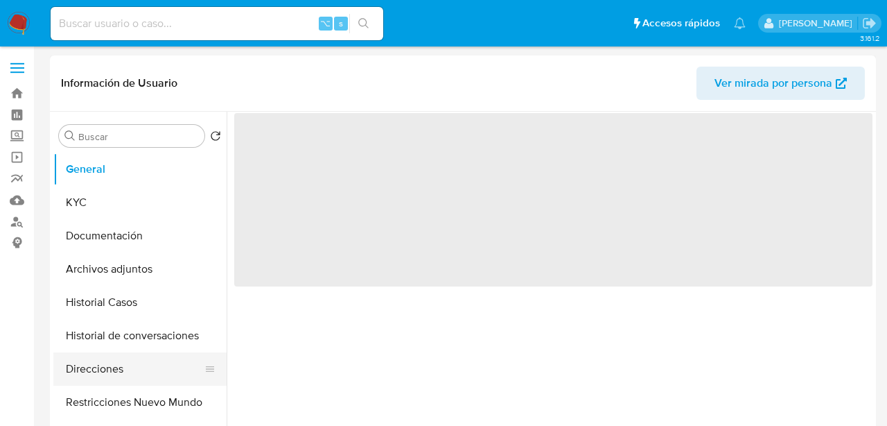
click at [130, 364] on button "Direcciones" at bounding box center [134, 368] width 162 height 33
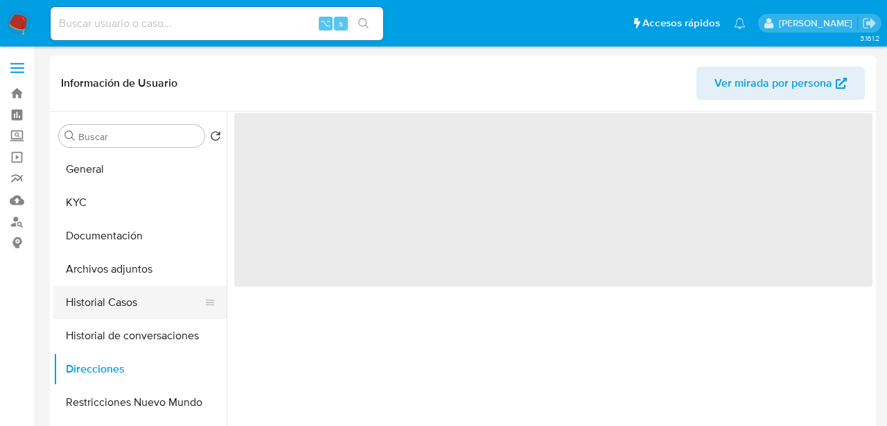
click at [128, 313] on button "Historial Casos" at bounding box center [134, 302] width 162 height 33
select select "10"
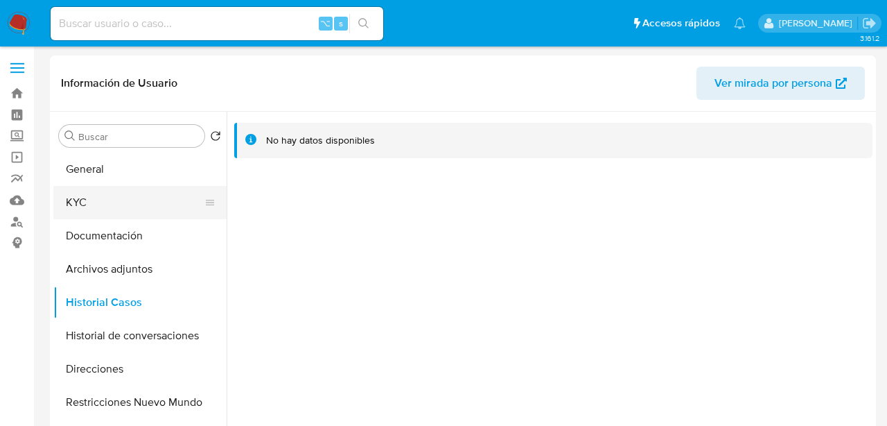
click at [103, 211] on button "KYC" at bounding box center [134, 202] width 162 height 33
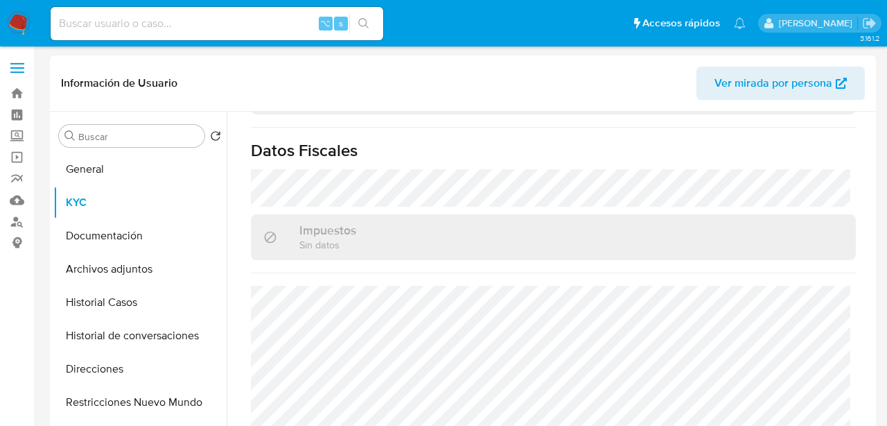
scroll to position [783, 0]
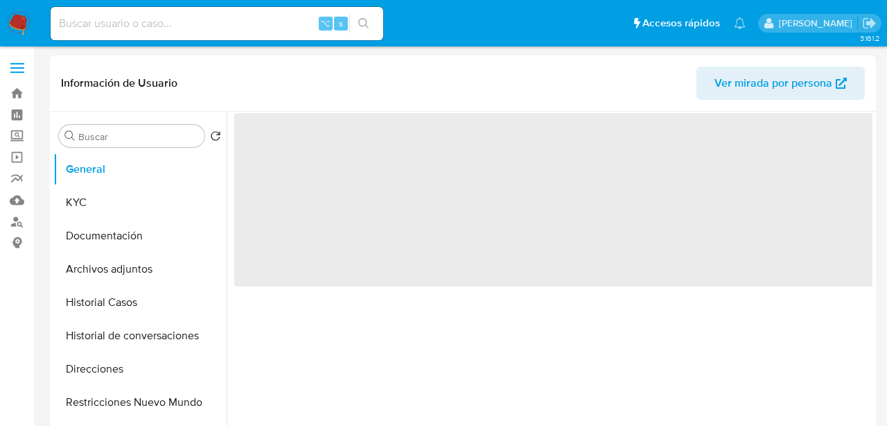
select select "10"
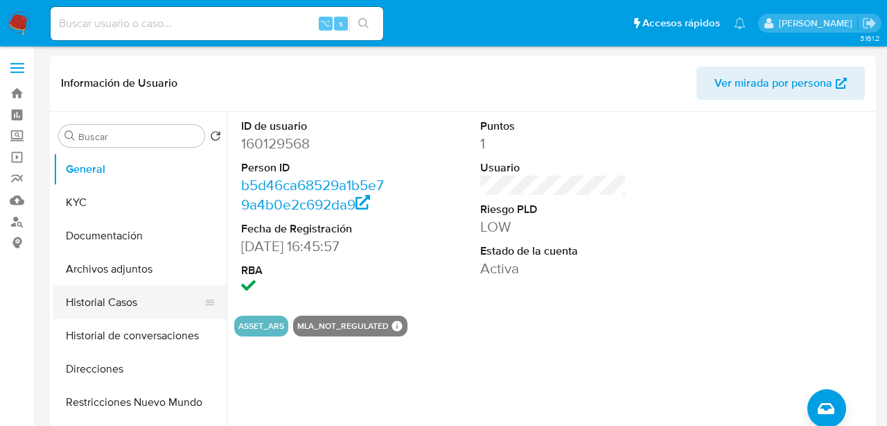
click at [136, 303] on button "Historial Casos" at bounding box center [134, 302] width 162 height 33
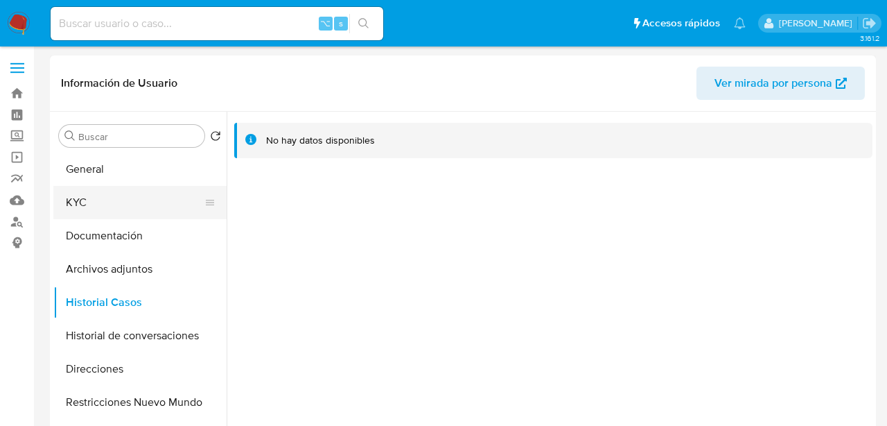
click at [97, 208] on button "KYC" at bounding box center [134, 202] width 162 height 33
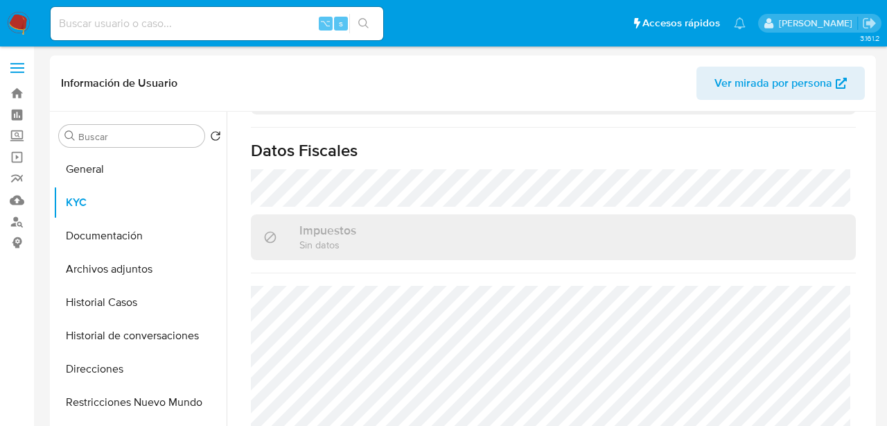
scroll to position [783, 0]
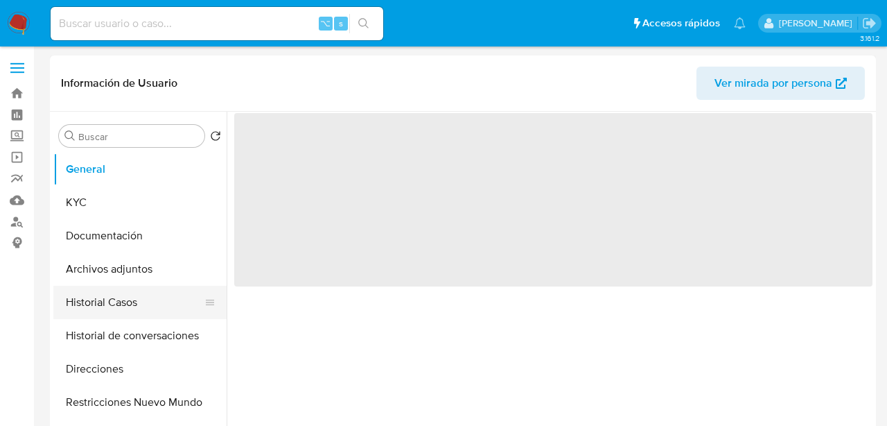
click at [102, 301] on button "Historial Casos" at bounding box center [134, 302] width 162 height 33
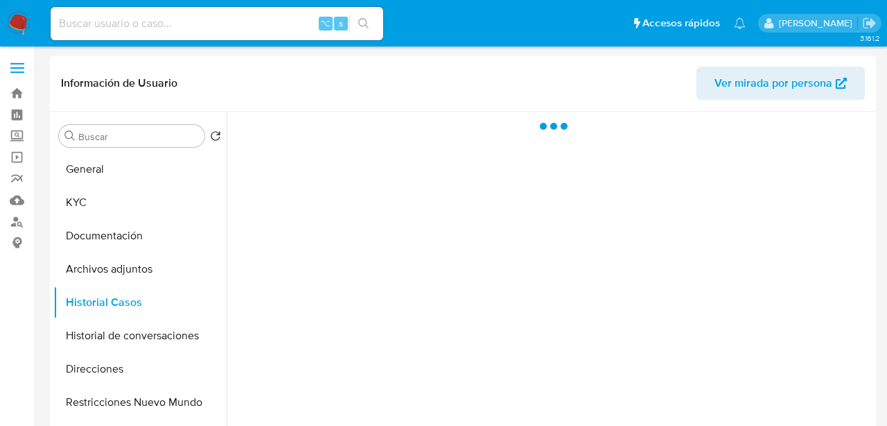
select select "10"
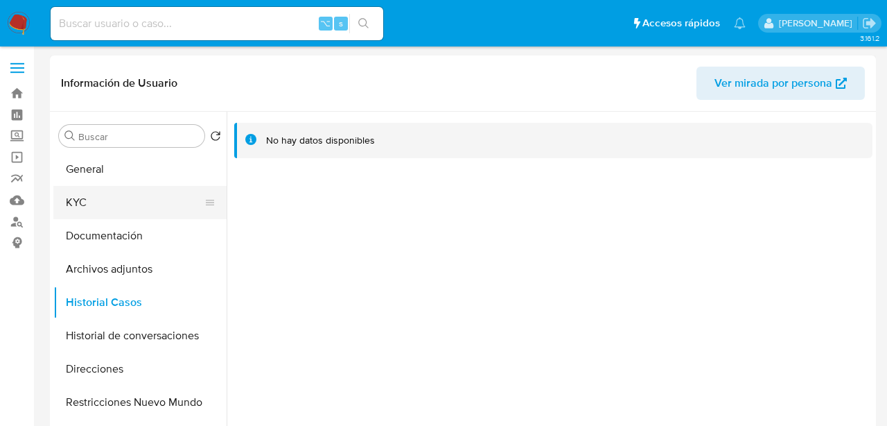
click at [125, 204] on button "KYC" at bounding box center [134, 202] width 162 height 33
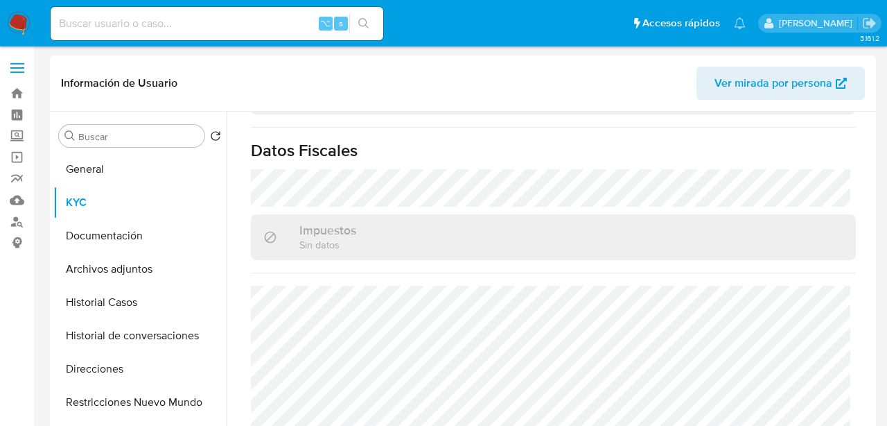
scroll to position [783, 0]
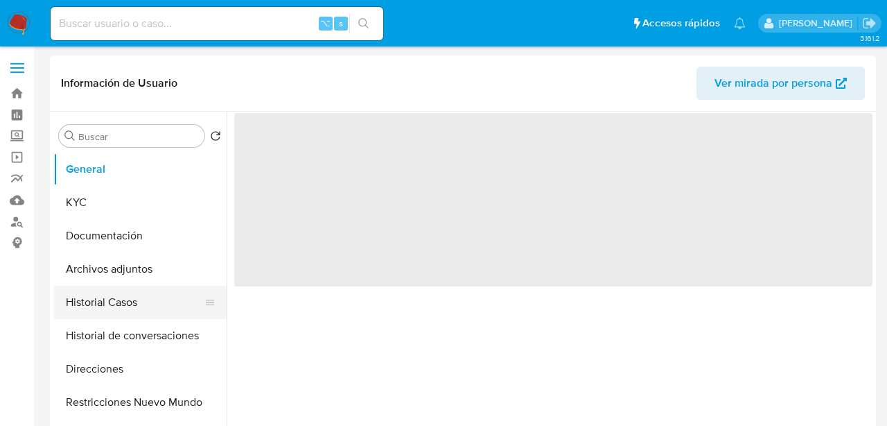
click at [108, 304] on button "Historial Casos" at bounding box center [134, 302] width 162 height 33
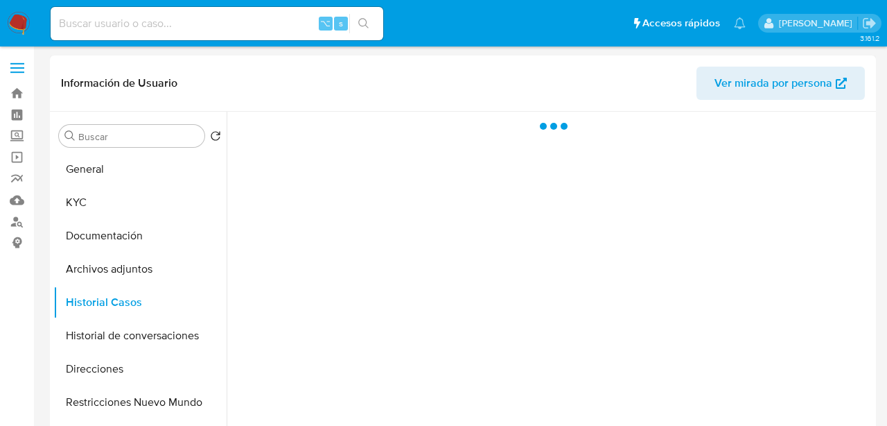
select select "10"
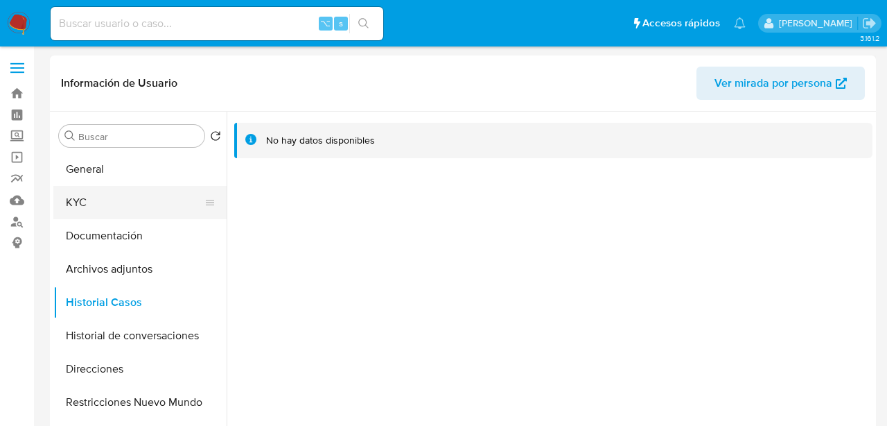
click at [113, 205] on button "KYC" at bounding box center [134, 202] width 162 height 33
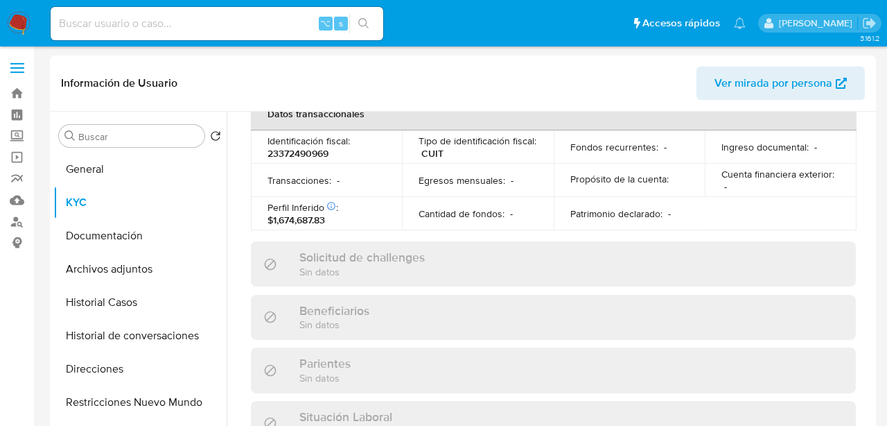
scroll to position [783, 0]
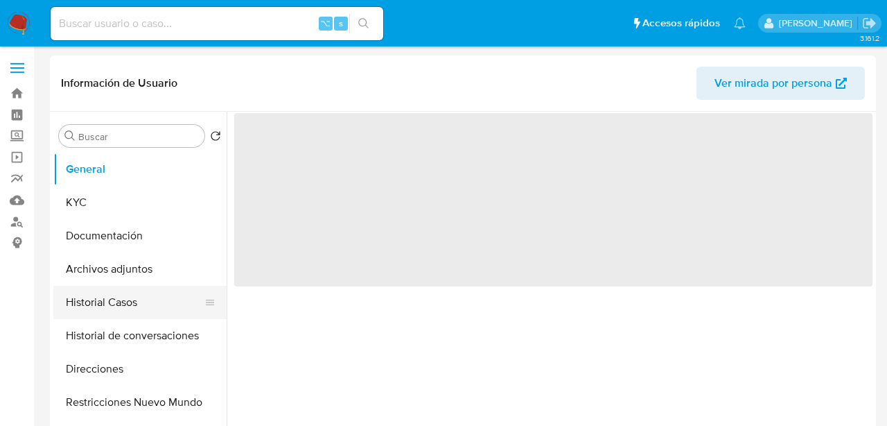
click at [100, 315] on button "Historial Casos" at bounding box center [134, 302] width 162 height 33
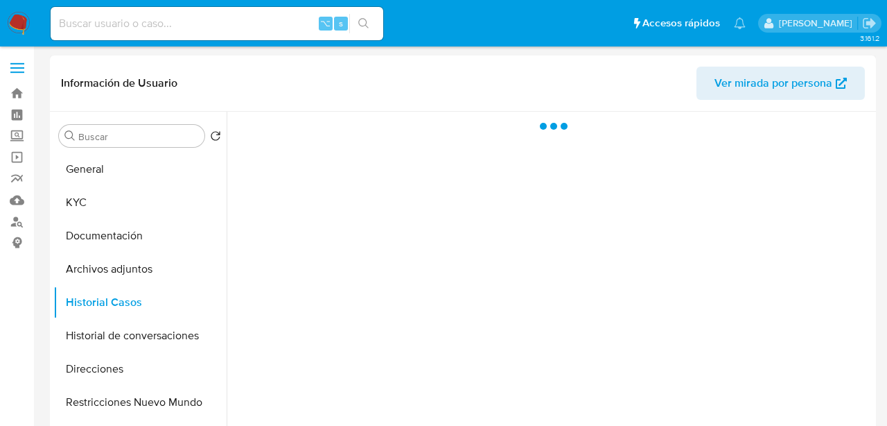
select select "10"
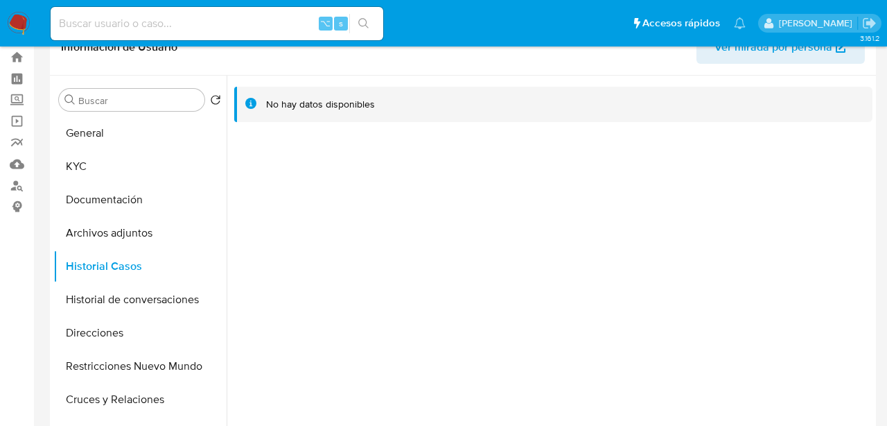
scroll to position [30, 0]
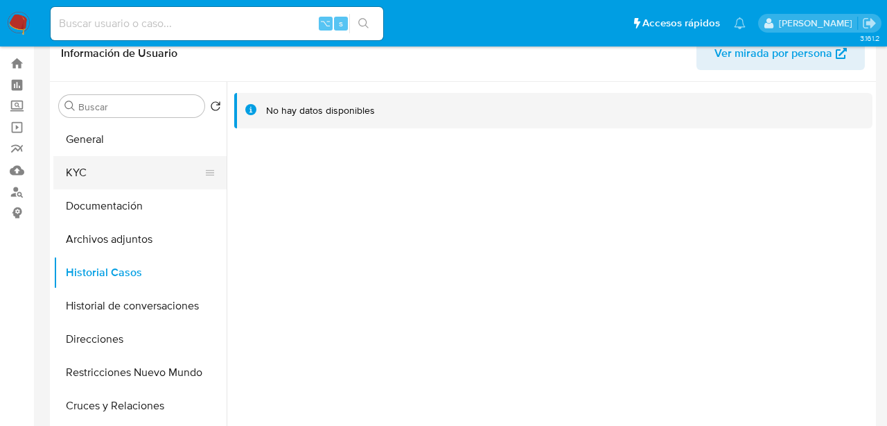
click at [72, 163] on button "KYC" at bounding box center [134, 172] width 162 height 33
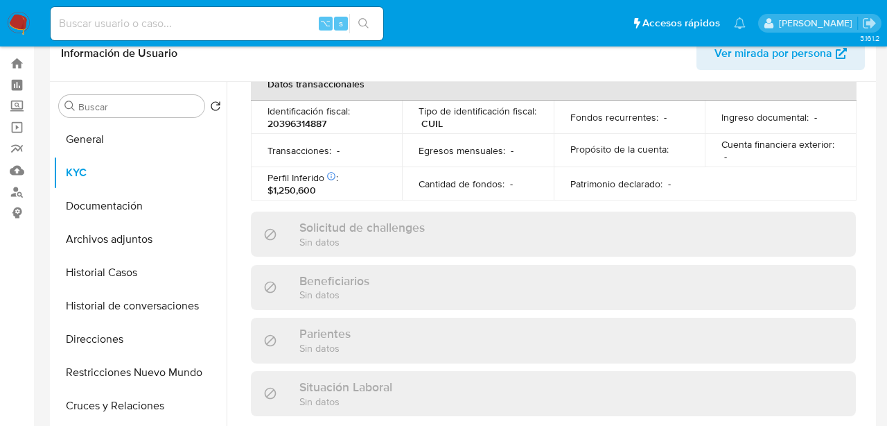
scroll to position [783, 0]
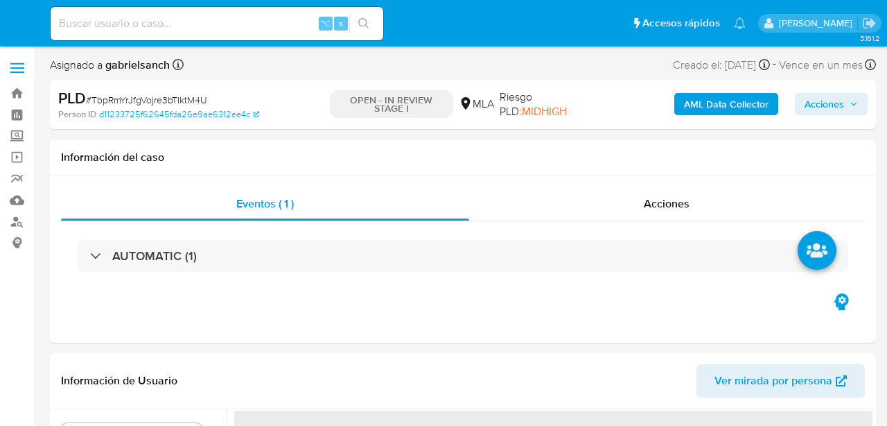
select select "10"
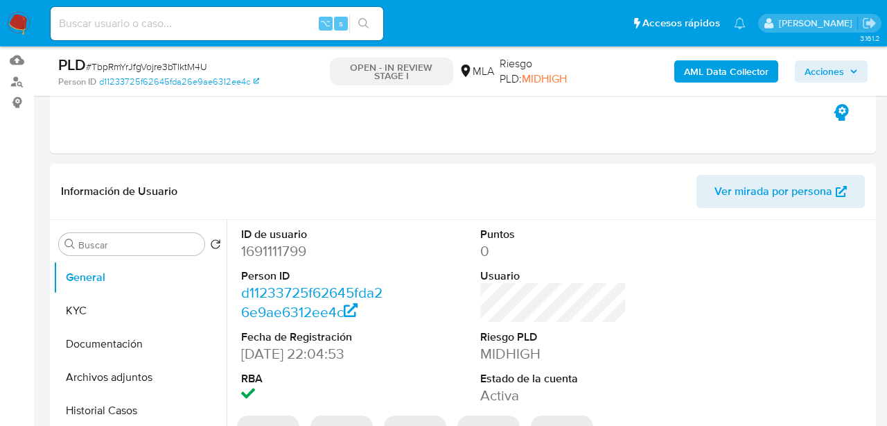
scroll to position [155, 0]
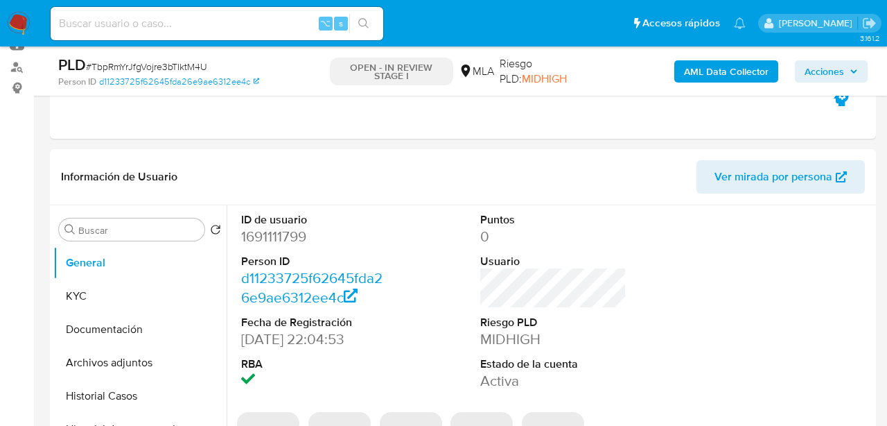
click at [682, 68] on button "AML Data Collector" at bounding box center [726, 71] width 104 height 22
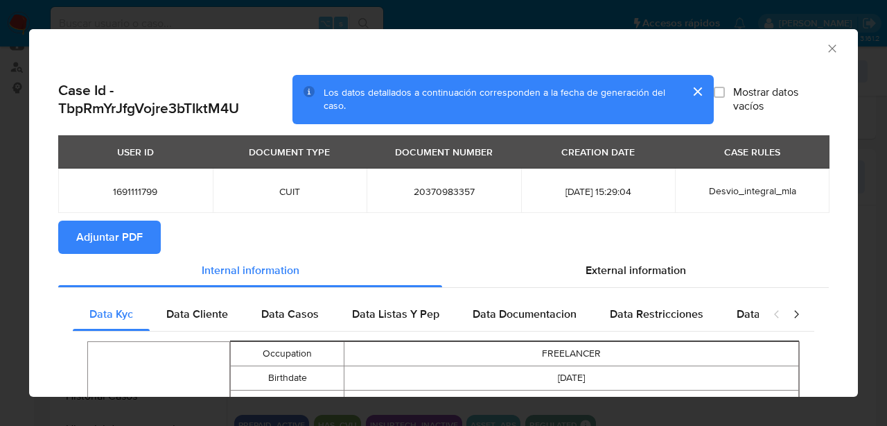
click at [137, 237] on span "Adjuntar PDF" at bounding box center [109, 237] width 67 height 30
click at [834, 47] on icon "Cerrar ventana" at bounding box center [832, 49] width 14 height 14
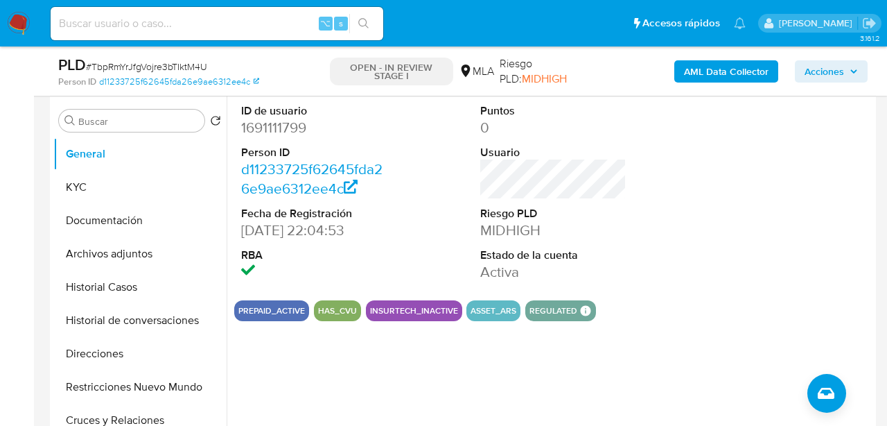
scroll to position [279, 0]
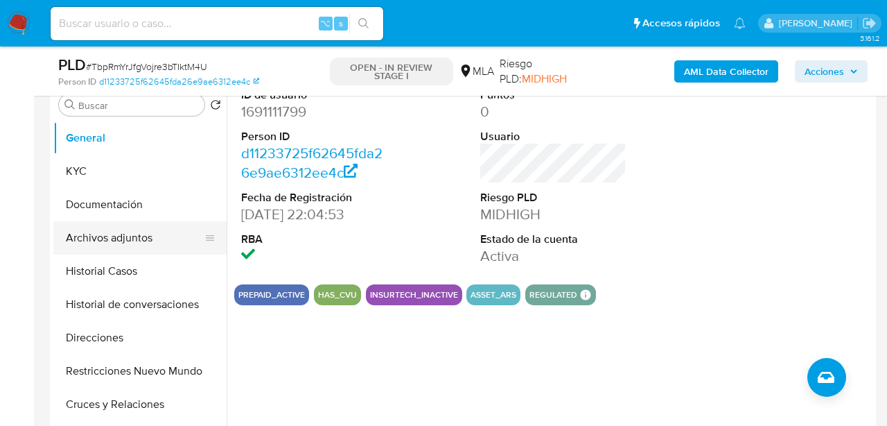
click at [124, 245] on button "Archivos adjuntos" at bounding box center [134, 237] width 162 height 33
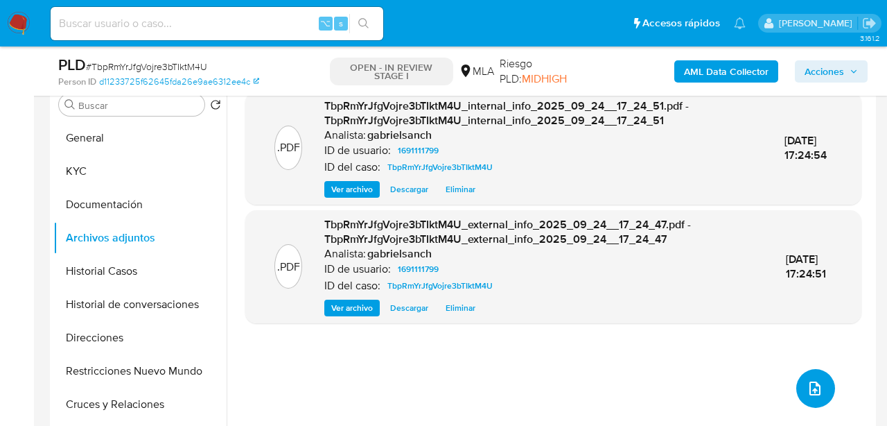
click at [807, 393] on span "upload-file" at bounding box center [815, 388] width 17 height 17
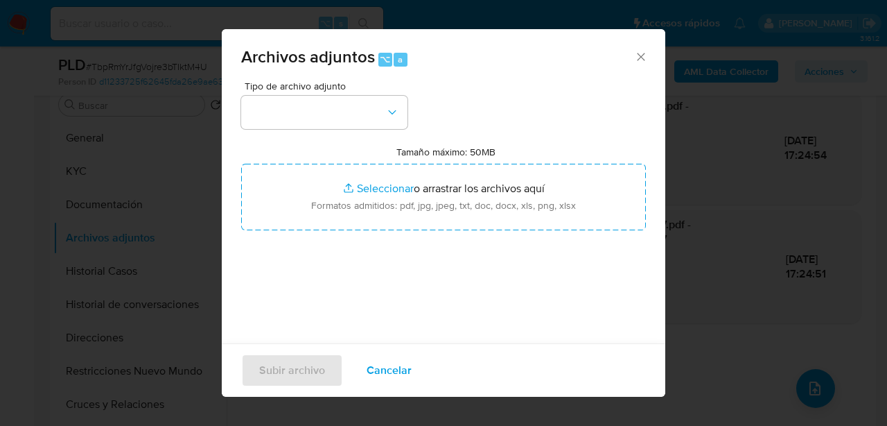
click at [304, 130] on div "Tipo de archivo adjunto Tamaño máximo: 50MB Seleccionar archivos Seleccionar o …" at bounding box center [443, 244] width 405 height 327
click at [303, 96] on button "button" at bounding box center [324, 112] width 166 height 33
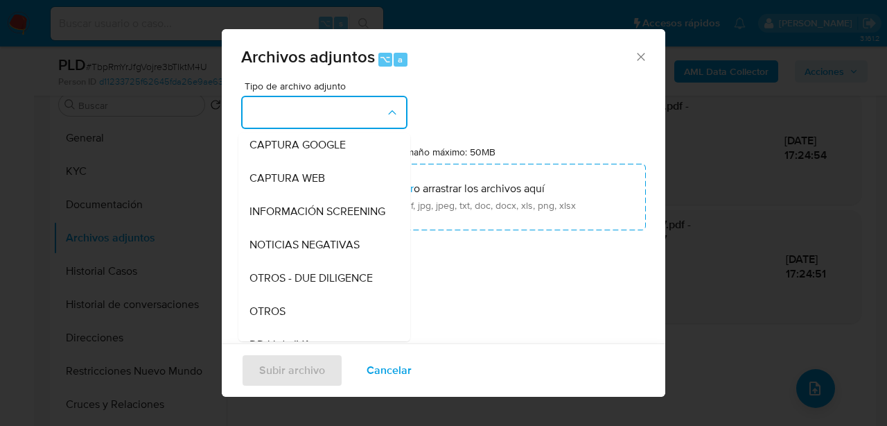
scroll to position [138, 0]
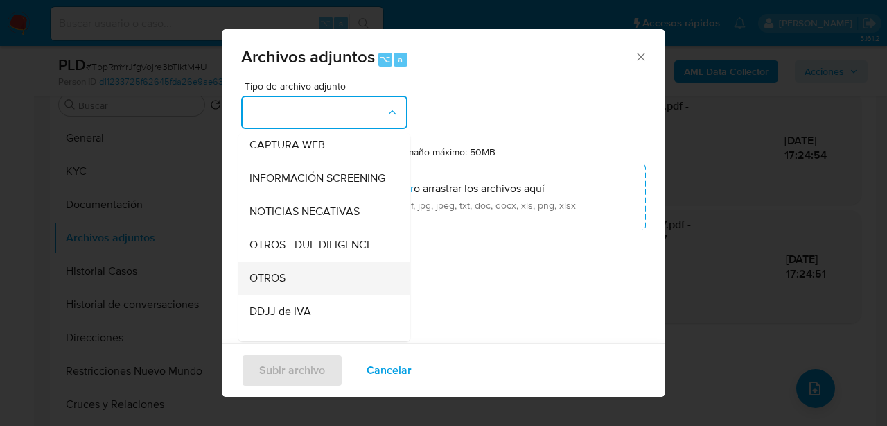
click at [270, 281] on span "OTROS" at bounding box center [268, 278] width 36 height 14
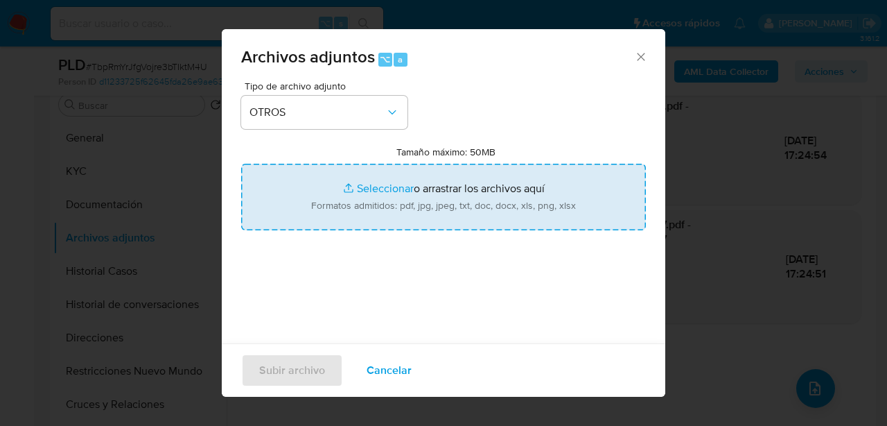
click at [401, 228] on input "Tamaño máximo: 50MB Seleccionar archivos" at bounding box center [443, 197] width 405 height 67
type input "C:\fakepath\Caselog TbpRmYrJfgVojre3bTIktM4U_2025_08_19_01_02_33.docx"
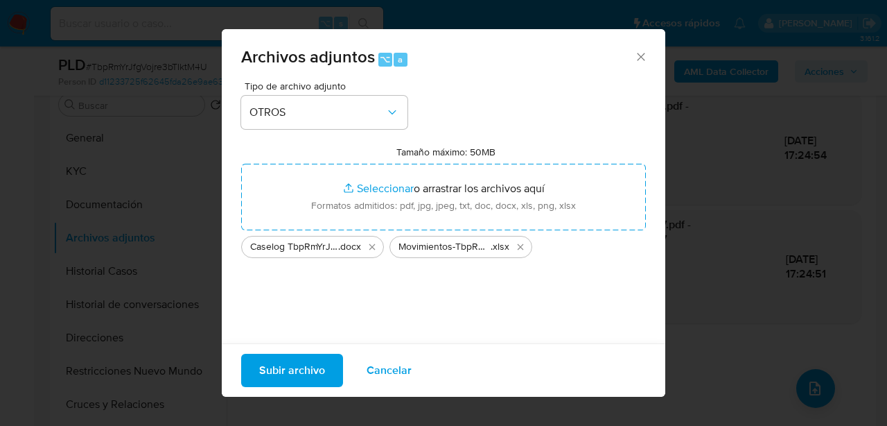
click at [306, 376] on span "Subir archivo" at bounding box center [292, 370] width 66 height 30
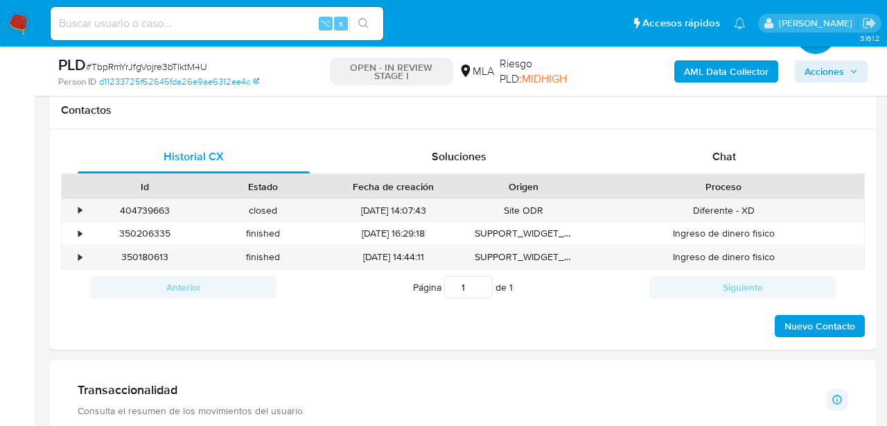
scroll to position [606, 0]
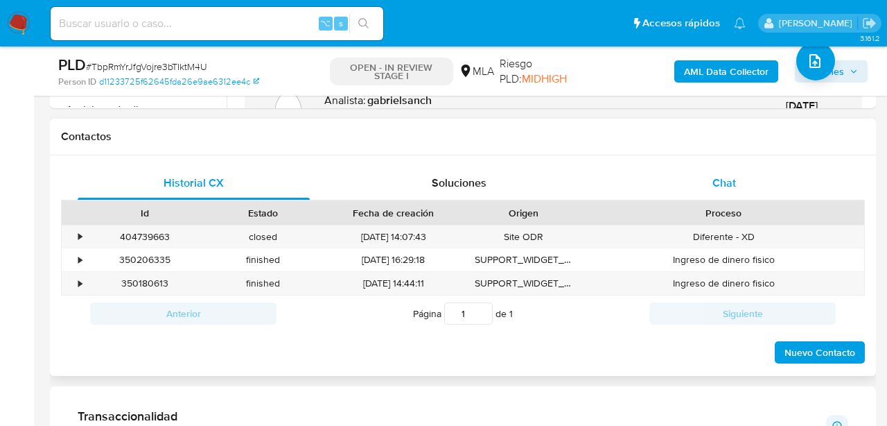
click at [771, 173] on div "Chat" at bounding box center [725, 182] width 232 height 33
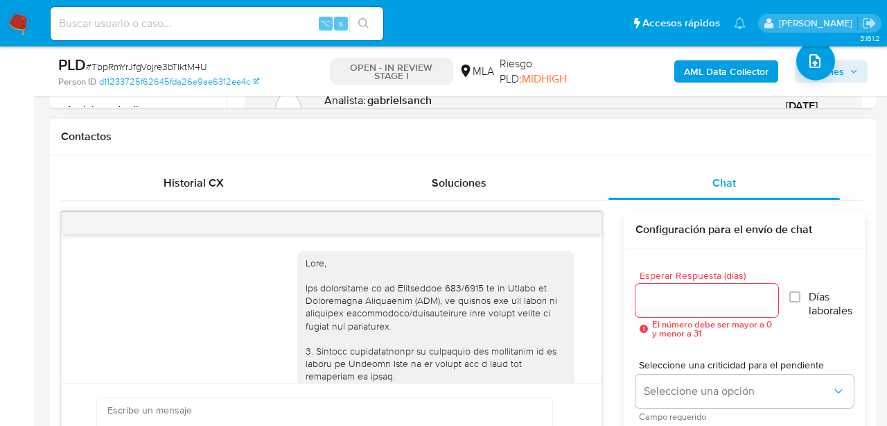
scroll to position [942, 0]
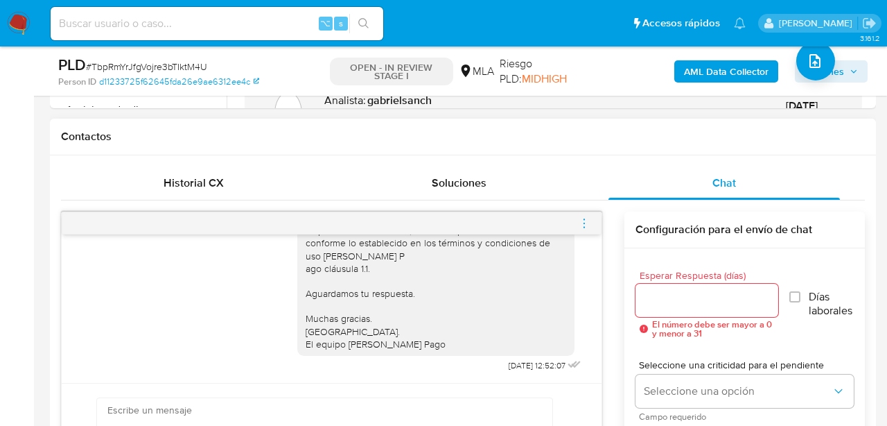
click at [591, 222] on div at bounding box center [332, 223] width 540 height 22
click at [583, 221] on icon "menu-action" at bounding box center [584, 223] width 12 height 12
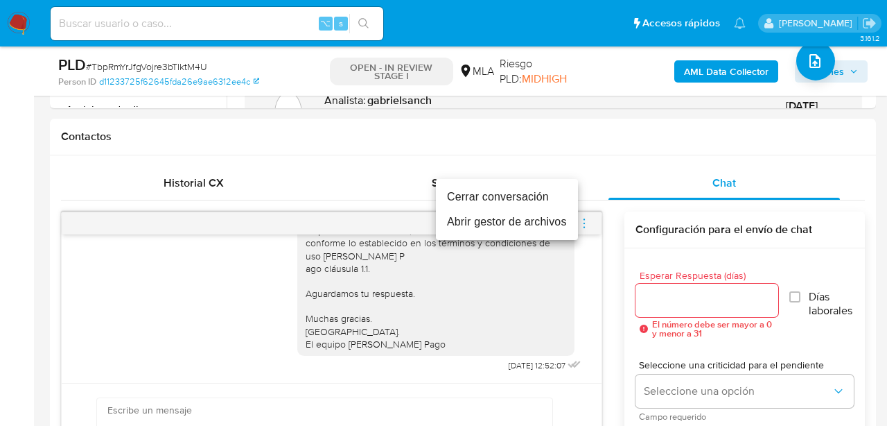
click at [514, 196] on li "Cerrar conversación" at bounding box center [507, 196] width 142 height 25
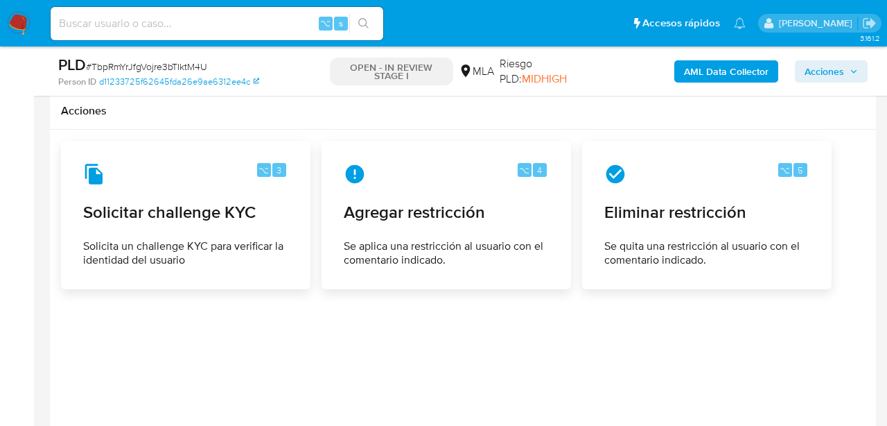
scroll to position [2058, 0]
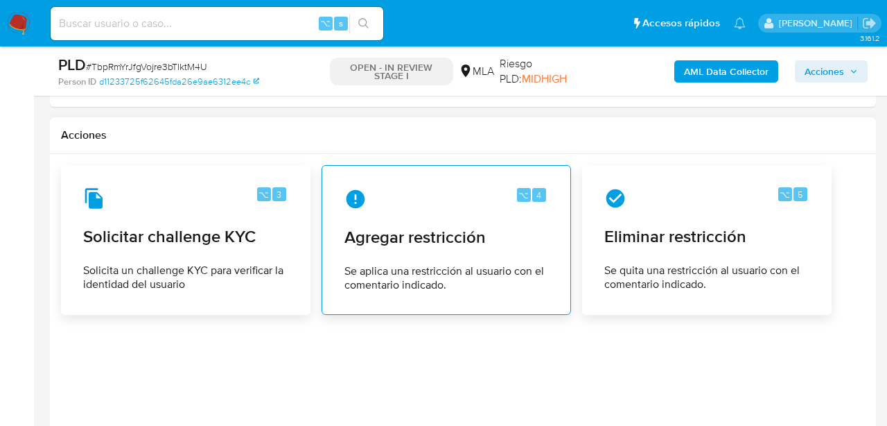
click at [477, 212] on div "⌥ 4 Agregar restricción Se aplica una restricción al usuario con el comentario …" at bounding box center [446, 240] width 226 height 126
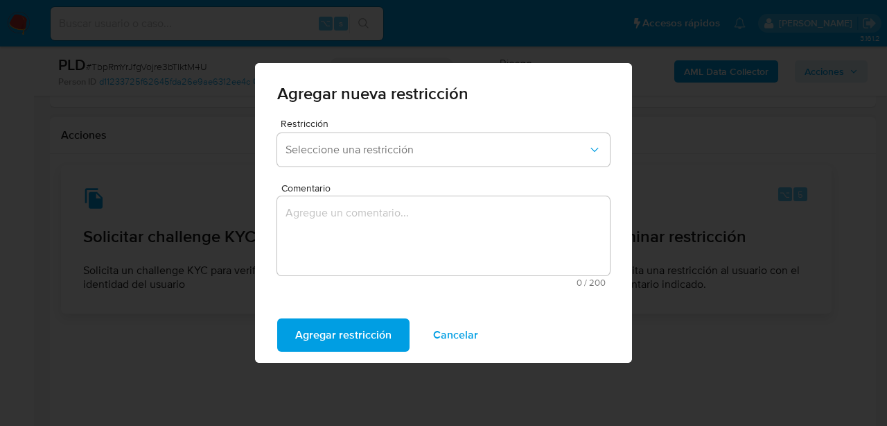
click at [374, 166] on div "Restricción Seleccione una restricción" at bounding box center [443, 145] width 333 height 53
click at [374, 157] on button "Seleccione una restricción" at bounding box center [443, 149] width 333 height 33
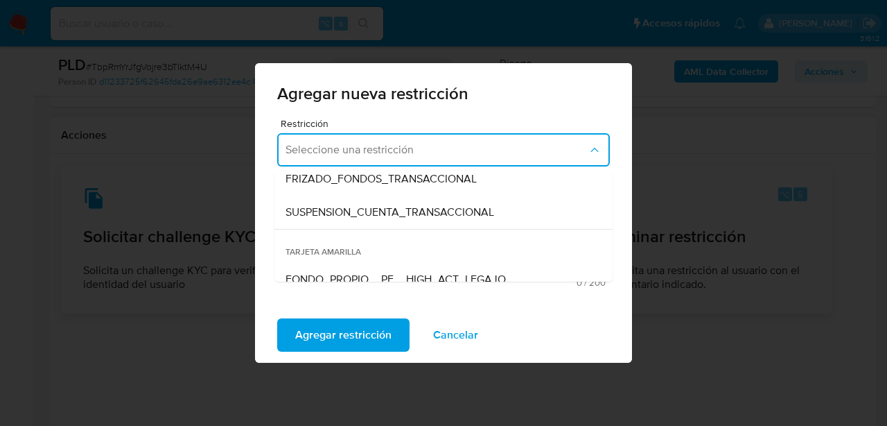
scroll to position [168, 0]
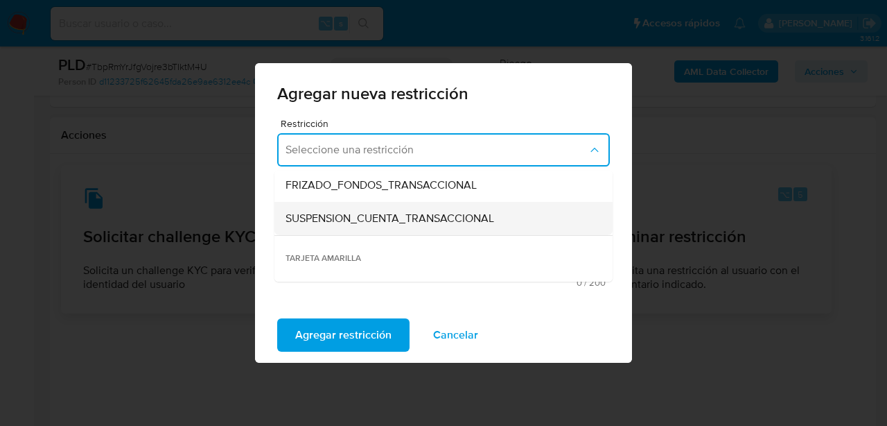
click at [342, 225] on span "SUSPENSION_CUENTA_TRANSACCIONAL" at bounding box center [390, 218] width 209 height 14
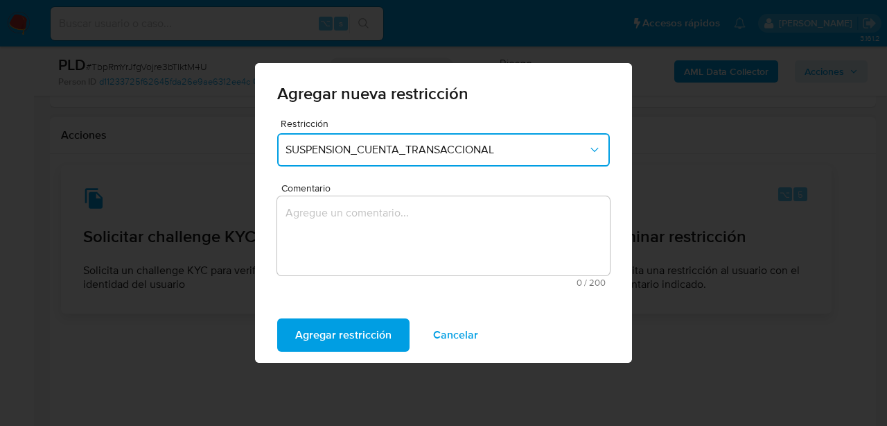
click at [342, 226] on textarea "Comentario" at bounding box center [443, 235] width 333 height 79
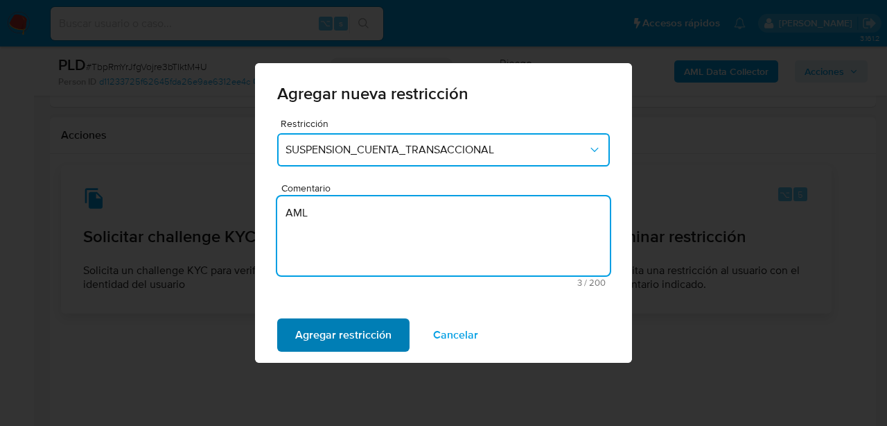
type textarea "AML"
click at [336, 326] on span "Agregar restricción" at bounding box center [343, 335] width 96 height 30
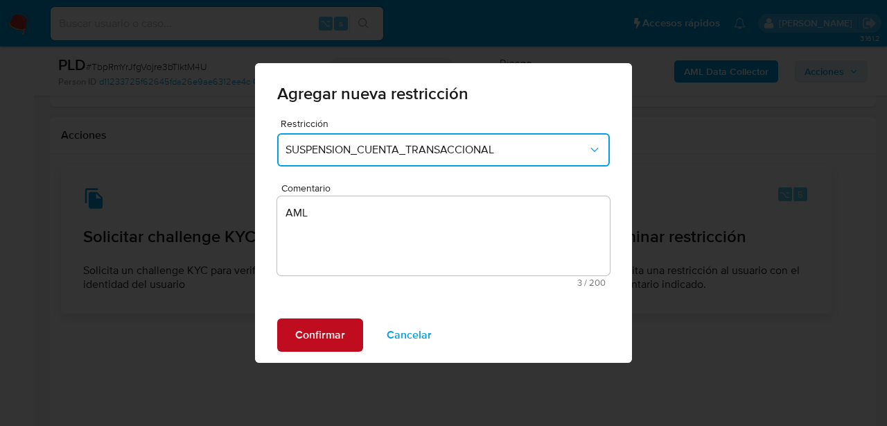
click at [336, 326] on span "Confirmar" at bounding box center [320, 335] width 50 height 30
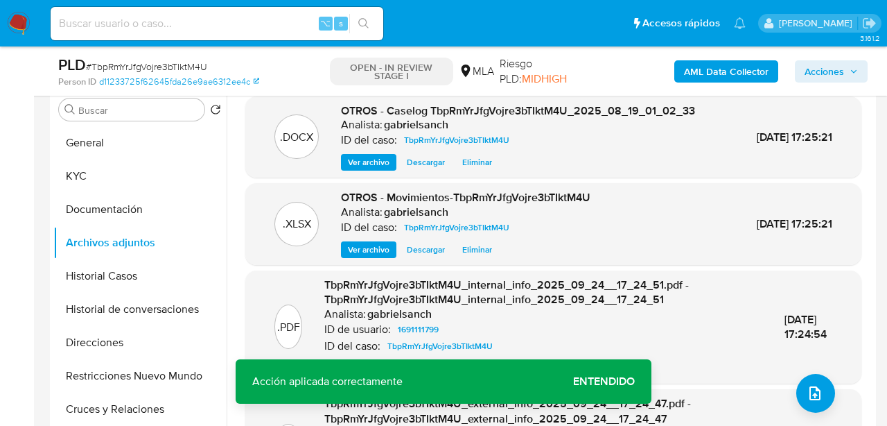
scroll to position [273, 0]
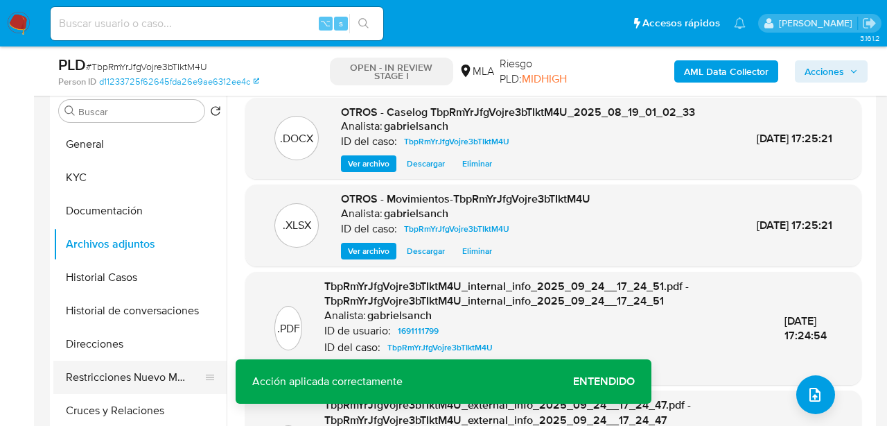
click at [130, 371] on button "Restricciones Nuevo Mundo" at bounding box center [134, 376] width 162 height 33
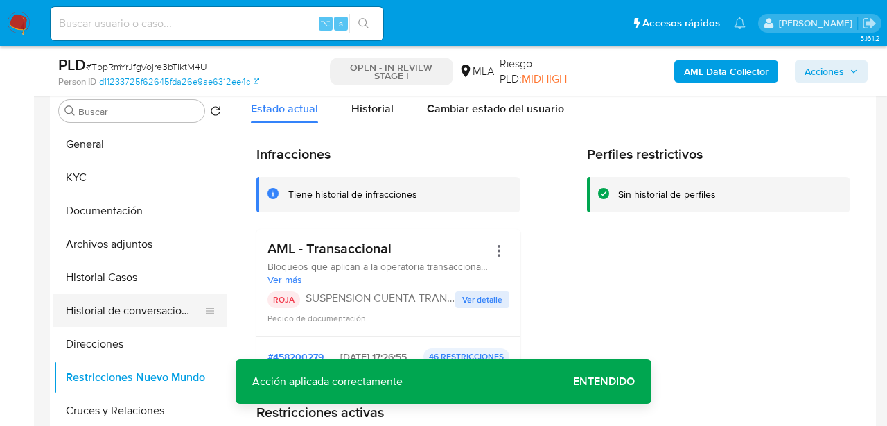
click at [134, 309] on button "Historial de conversaciones" at bounding box center [134, 310] width 162 height 33
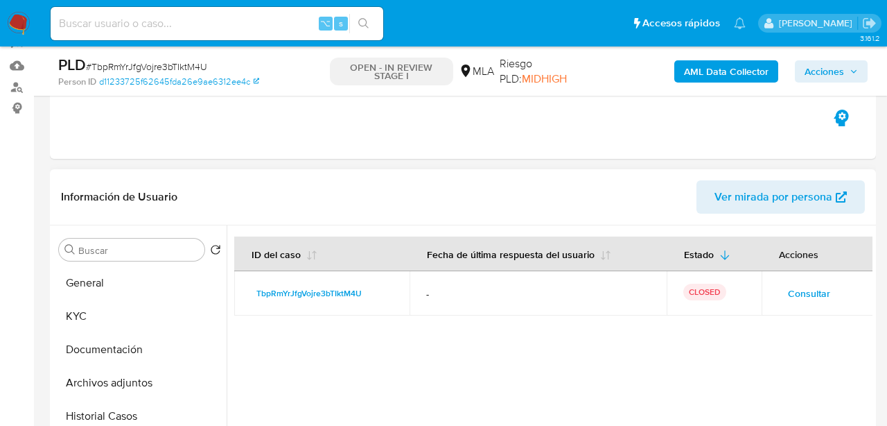
scroll to position [0, 0]
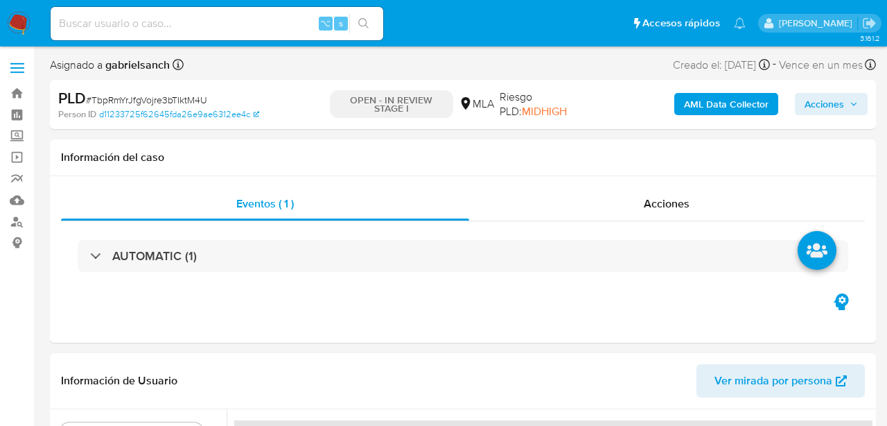
click at [824, 103] on span "Acciones" at bounding box center [825, 104] width 40 height 22
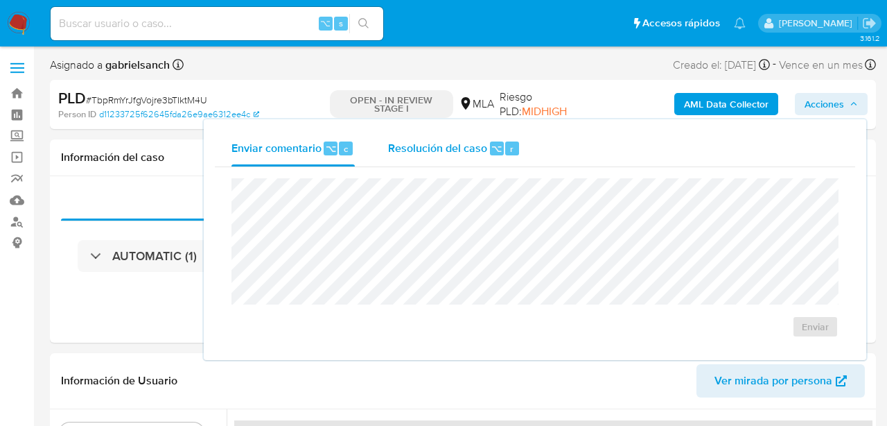
click at [428, 156] on div "Resolución del caso ⌥ r" at bounding box center [454, 148] width 132 height 36
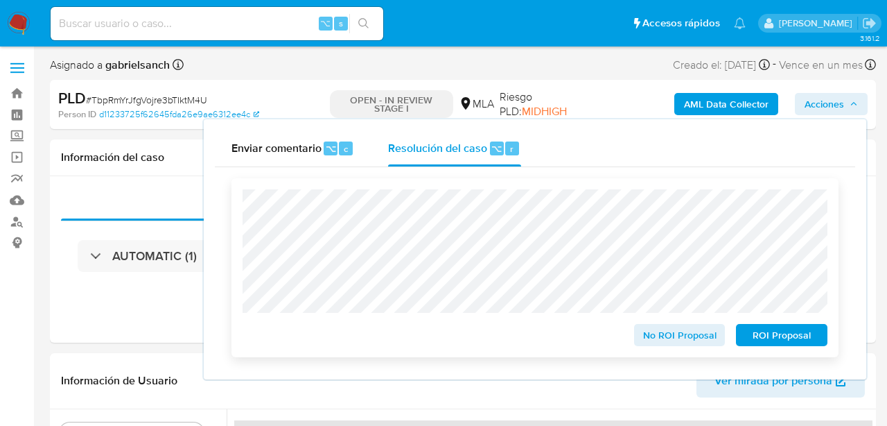
click at [769, 334] on span "ROI Proposal" at bounding box center [782, 334] width 72 height 19
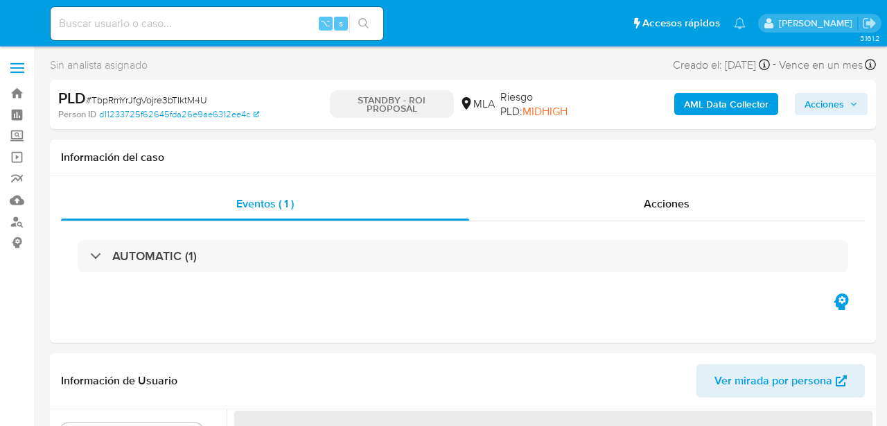
select select "10"
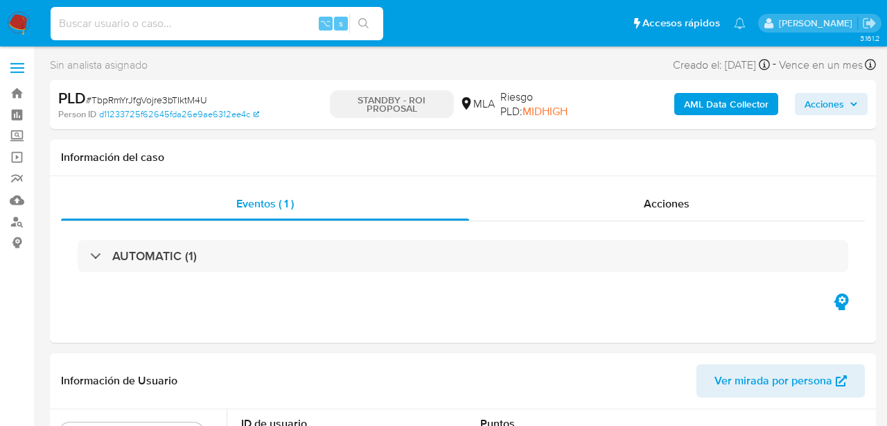
click at [164, 19] on input at bounding box center [217, 24] width 333 height 18
paste input "NwaHL5p5r94oQyPqaD8aTUD9"
type input "NwaHL5p5r94oQyPqaD8aTUD9"
click at [362, 26] on icon "search-icon" at bounding box center [363, 23] width 10 height 10
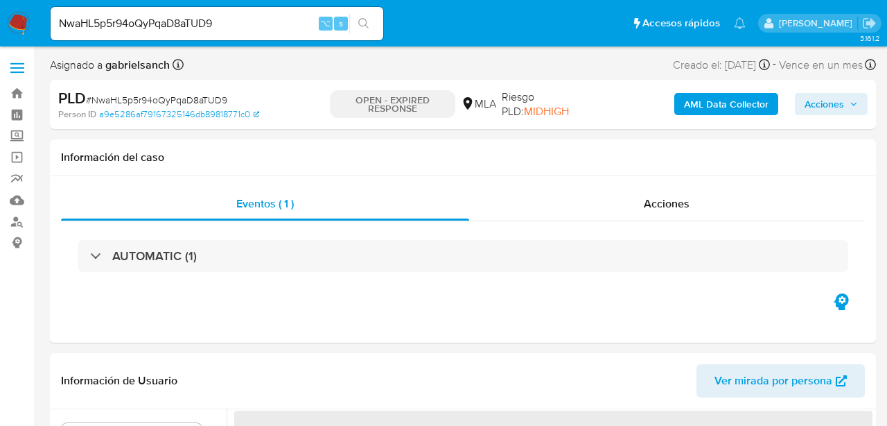
select select "10"
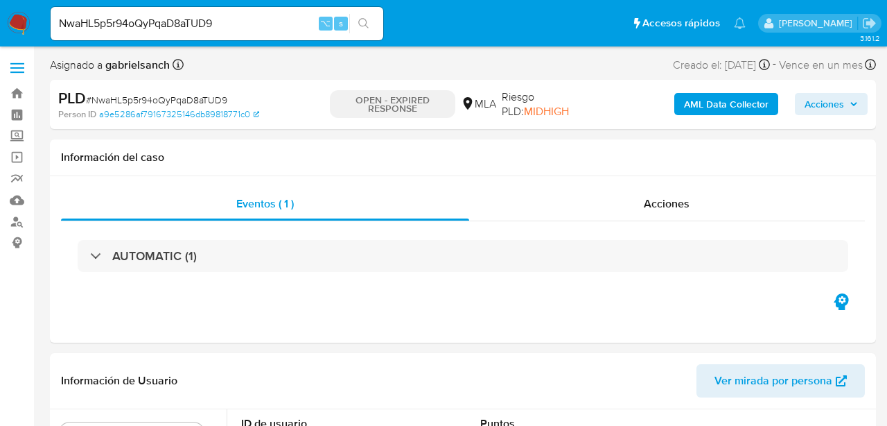
click at [187, 32] on input "NwaHL5p5r94oQyPqaD8aTUD9" at bounding box center [217, 24] width 333 height 18
